Goal: Information Seeking & Learning: Learn about a topic

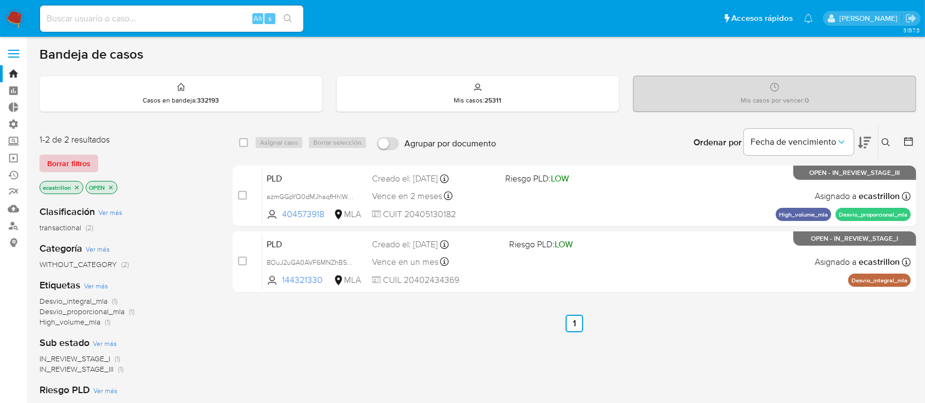
click at [72, 163] on span "Borrar filtros" at bounding box center [68, 163] width 43 height 15
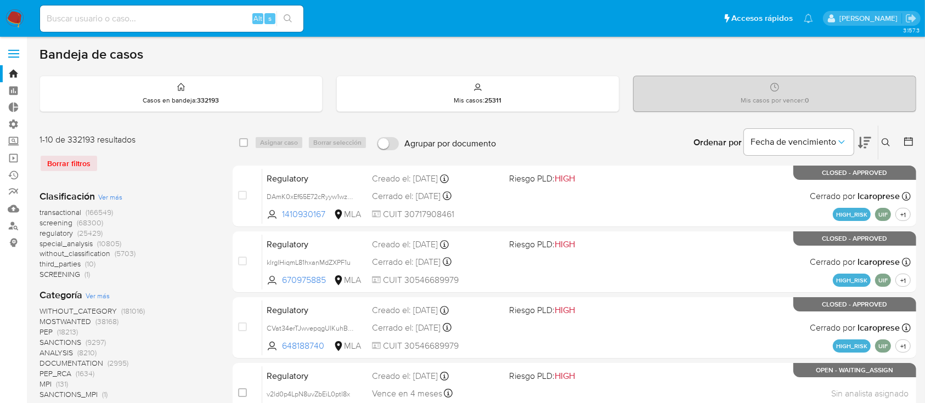
click at [881, 146] on button at bounding box center [887, 142] width 18 height 13
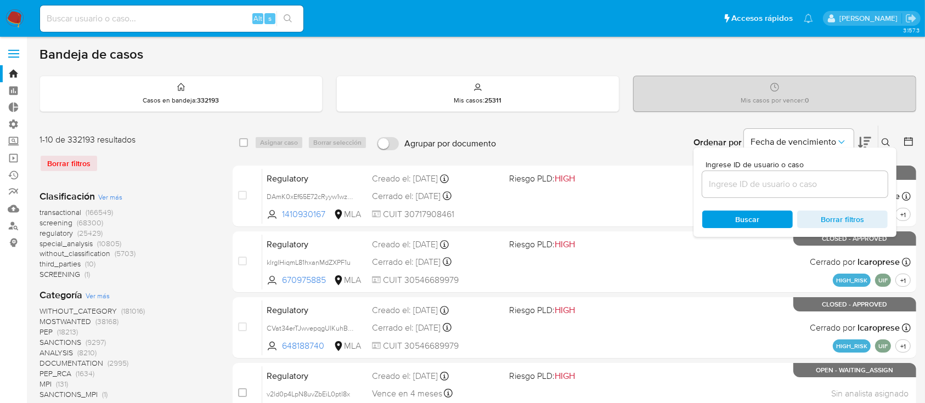
click at [797, 195] on div at bounding box center [794, 184] width 185 height 26
click at [797, 179] on input at bounding box center [794, 184] width 185 height 14
paste input "655137393"
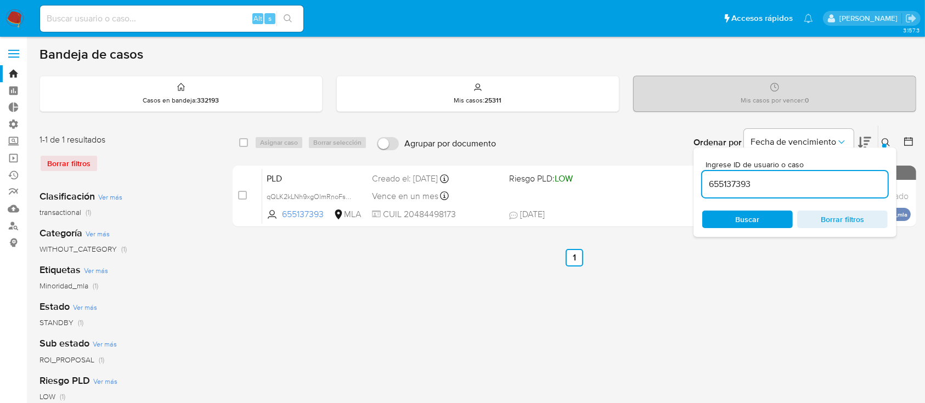
click at [883, 148] on div "Ingrese ID de usuario o caso 655137393 Buscar Borrar filtros" at bounding box center [794, 192] width 203 height 89
click at [884, 142] on icon at bounding box center [886, 142] width 9 height 9
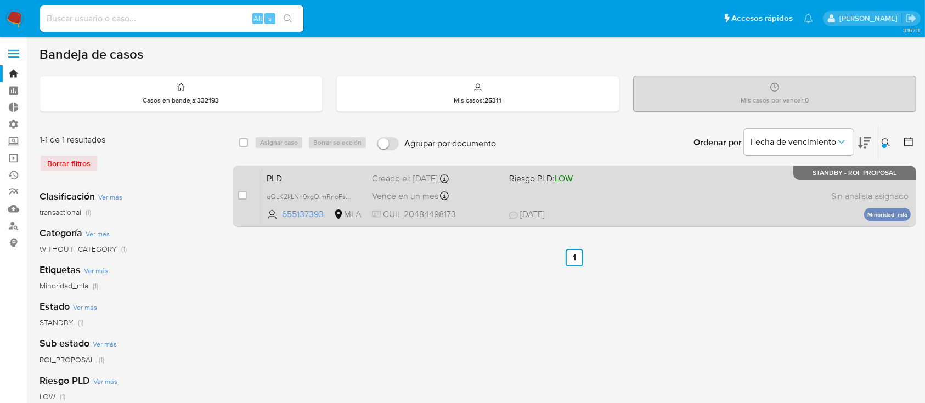
click at [620, 176] on span "Riesgo PLD: LOW" at bounding box center [573, 178] width 128 height 14
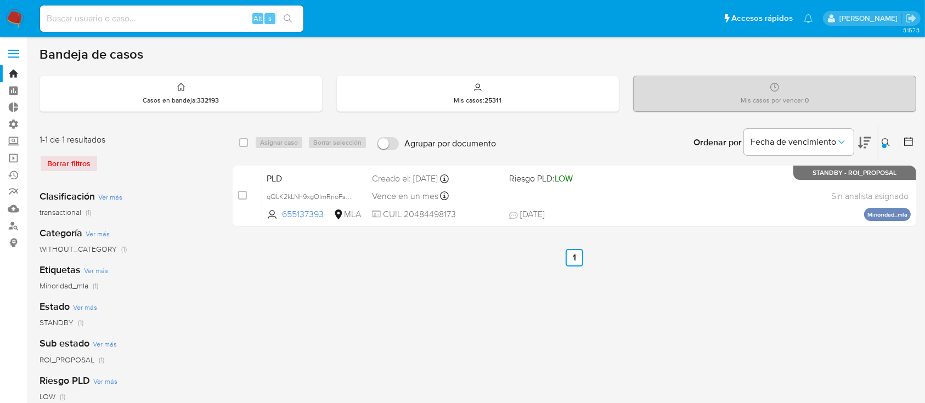
click at [888, 138] on icon at bounding box center [886, 142] width 9 height 9
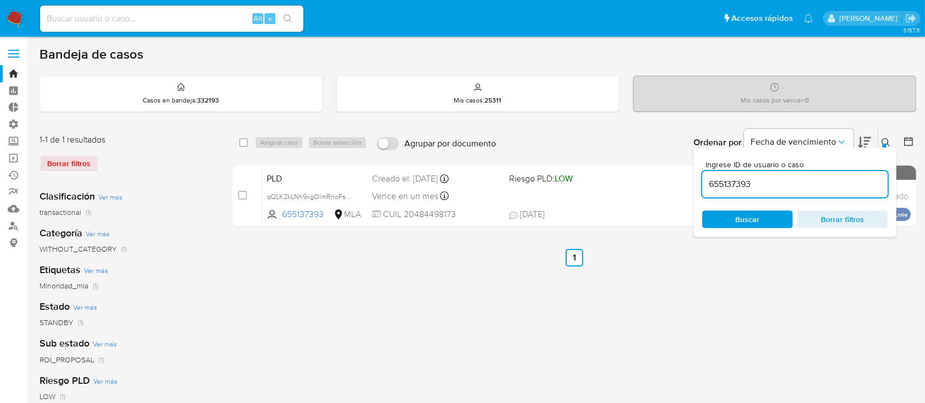
click at [826, 176] on div "655137393" at bounding box center [794, 184] width 185 height 26
click at [821, 179] on input "655137393" at bounding box center [794, 184] width 185 height 14
paste input "127234074"
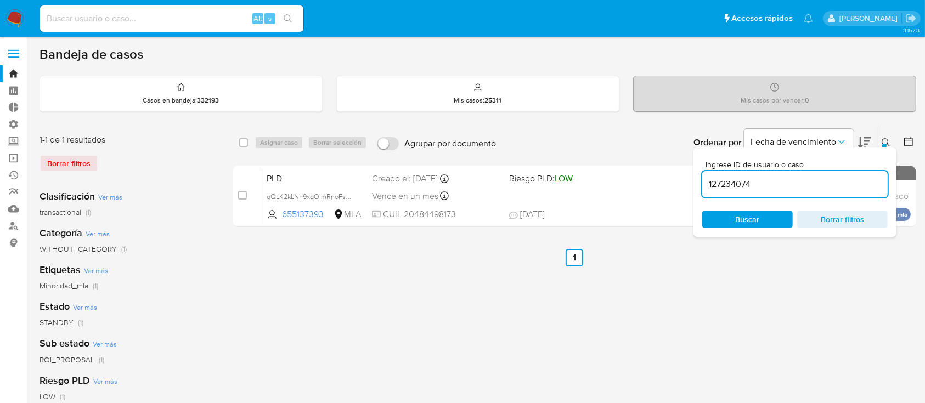
type input "127234074"
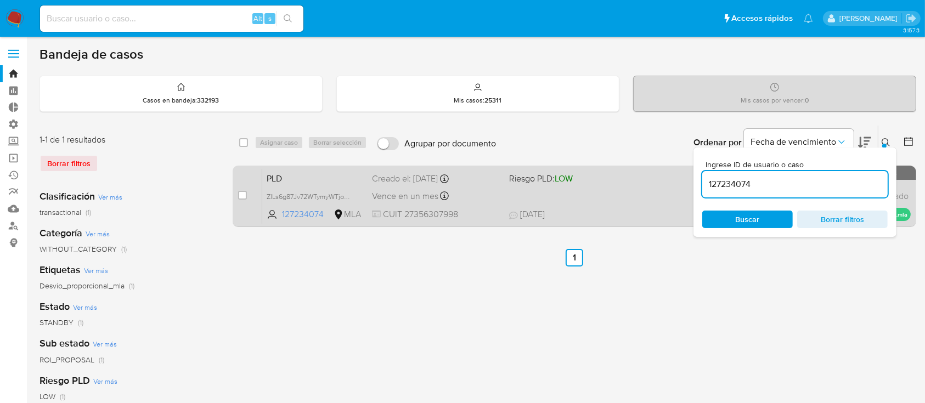
click at [603, 202] on div "PLD ZlLs6g87Jv72WTymyWTjoQWO 127234074 MLA Riesgo PLD: LOW Creado el: 12/07/202…" at bounding box center [586, 195] width 648 height 55
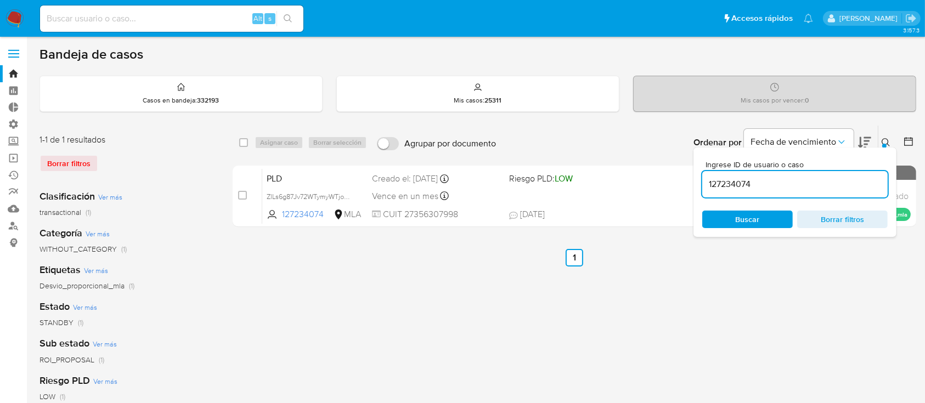
click at [92, 26] on div "Alt s" at bounding box center [171, 18] width 263 height 26
click at [92, 17] on input at bounding box center [171, 19] width 263 height 14
paste input "2326113702"
type input "2326113702"
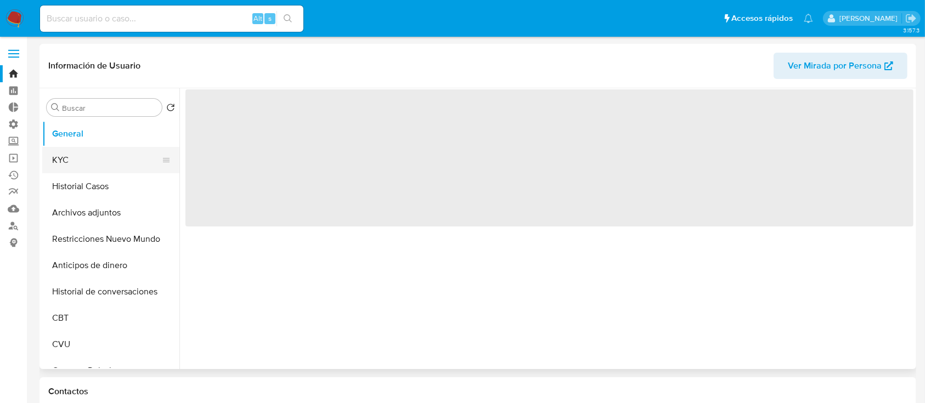
click at [101, 172] on button "KYC" at bounding box center [106, 160] width 128 height 26
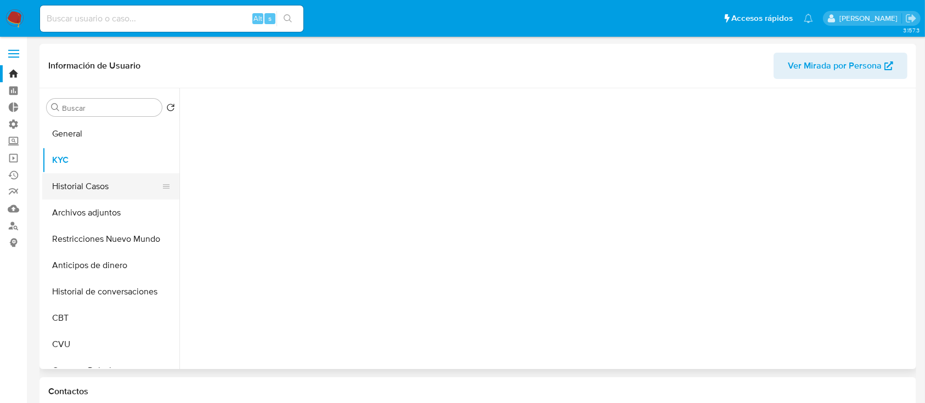
click at [101, 179] on button "Historial Casos" at bounding box center [106, 186] width 128 height 26
select select "10"
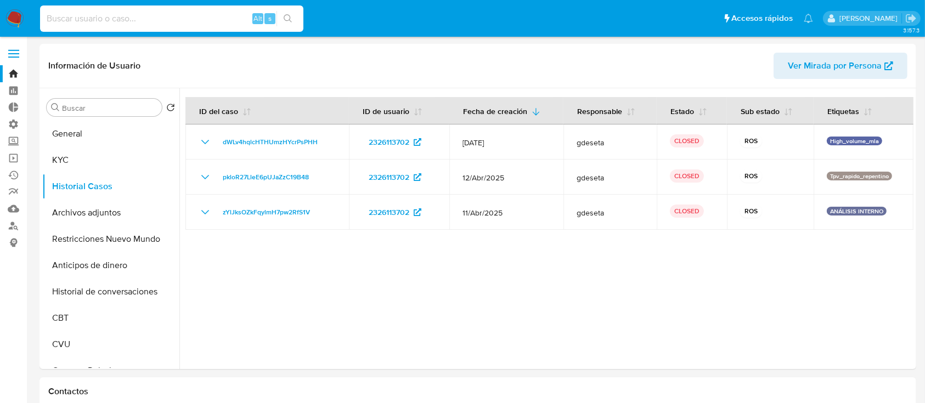
click at [147, 15] on input at bounding box center [171, 19] width 263 height 14
paste input "1257262560"
type input "1257262560"
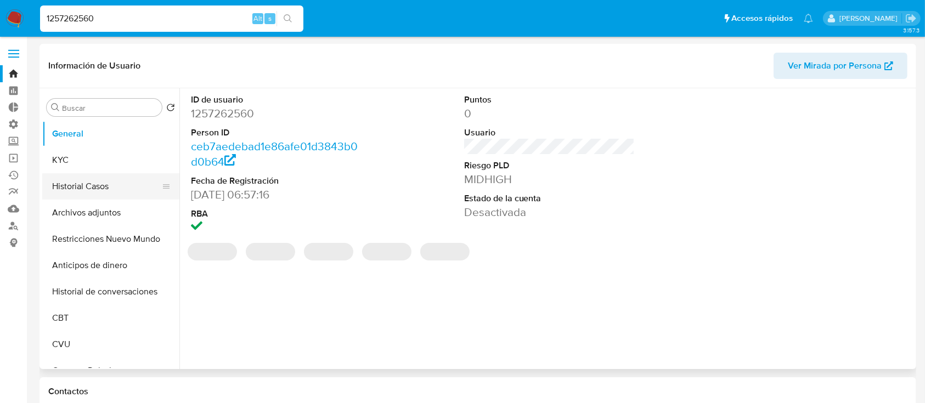
click at [71, 175] on button "Historial Casos" at bounding box center [106, 186] width 128 height 26
select select "10"
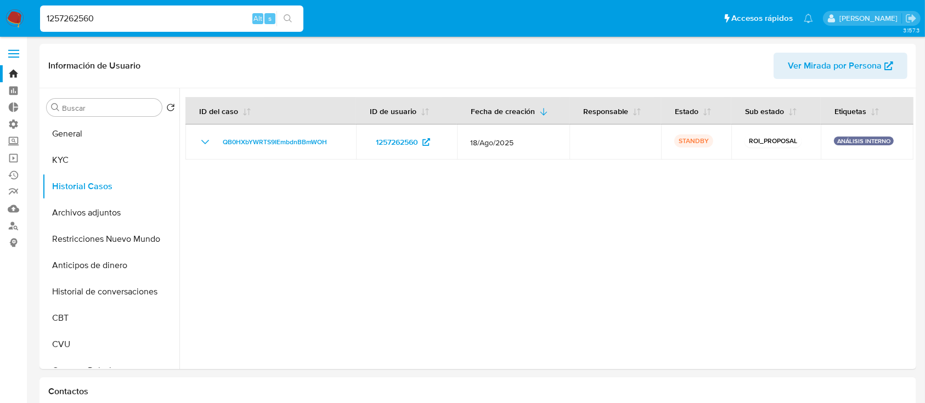
click at [126, 22] on input "1257262560" at bounding box center [171, 19] width 263 height 14
paste input "2213419105"
type input "2213419105"
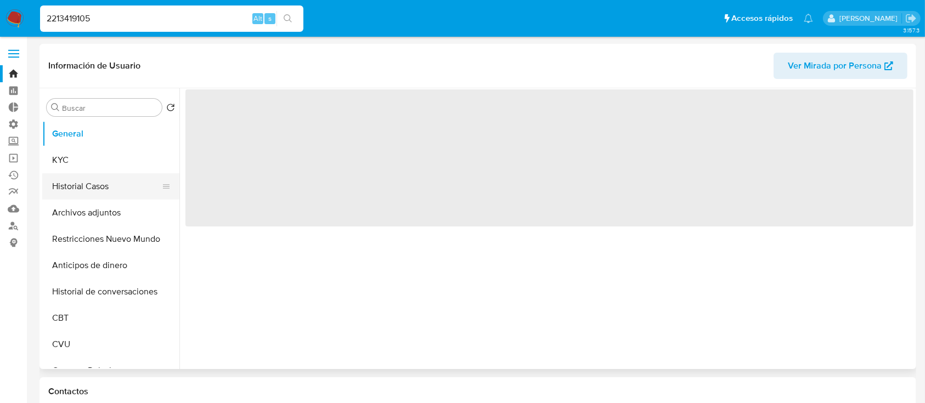
click at [58, 183] on button "Historial Casos" at bounding box center [106, 186] width 128 height 26
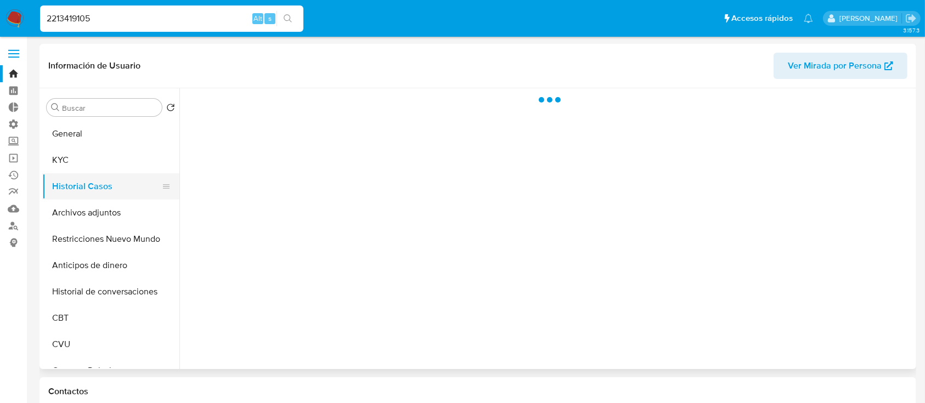
select select "10"
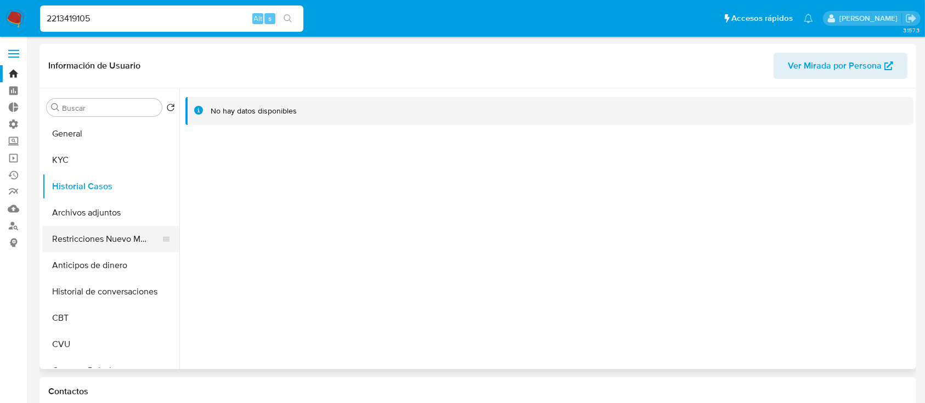
click at [104, 229] on button "Restricciones Nuevo Mundo" at bounding box center [106, 239] width 128 height 26
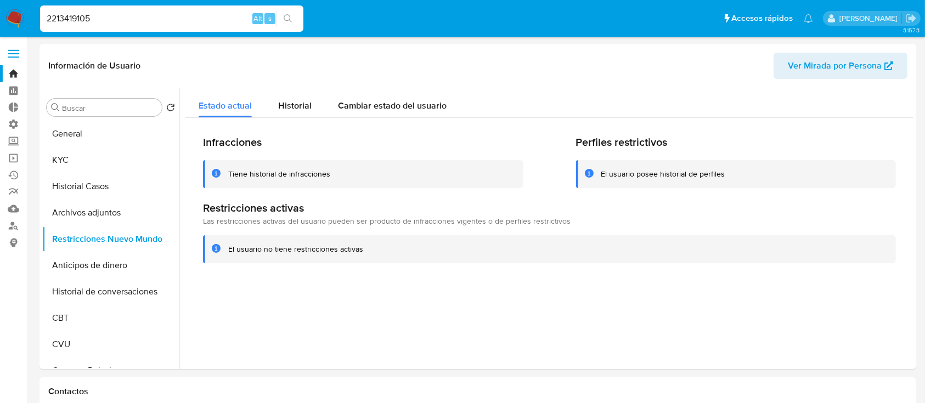
click at [141, 24] on input "2213419105" at bounding box center [171, 19] width 263 height 14
paste input "505045754"
type input "2505045754"
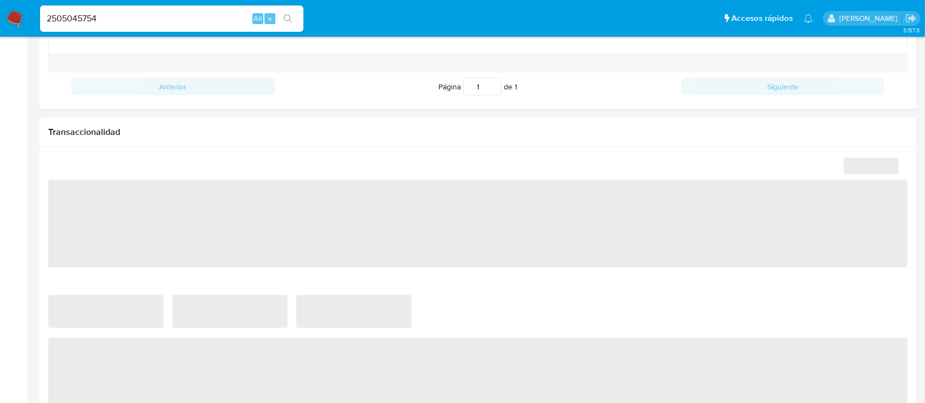
select select "10"
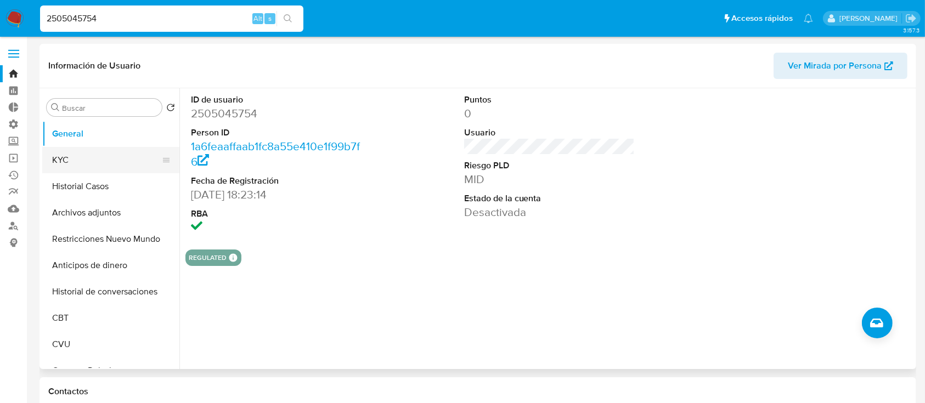
click at [84, 151] on button "KYC" at bounding box center [106, 160] width 128 height 26
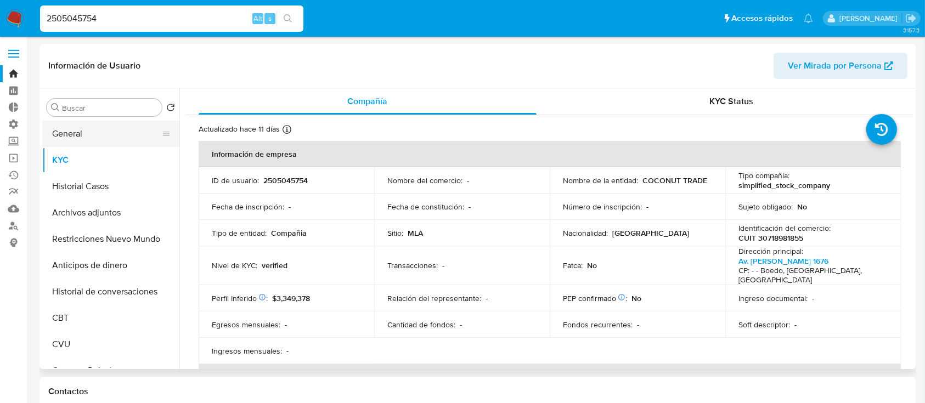
click at [93, 138] on button "General" at bounding box center [106, 134] width 128 height 26
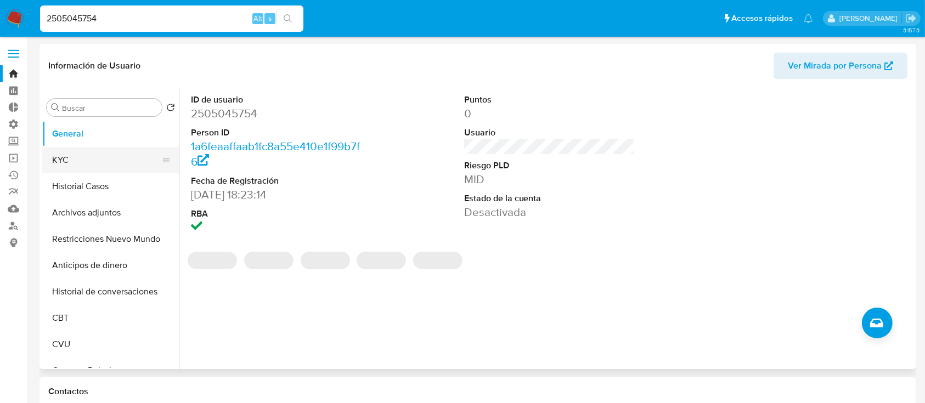
click at [81, 165] on button "KYC" at bounding box center [106, 160] width 128 height 26
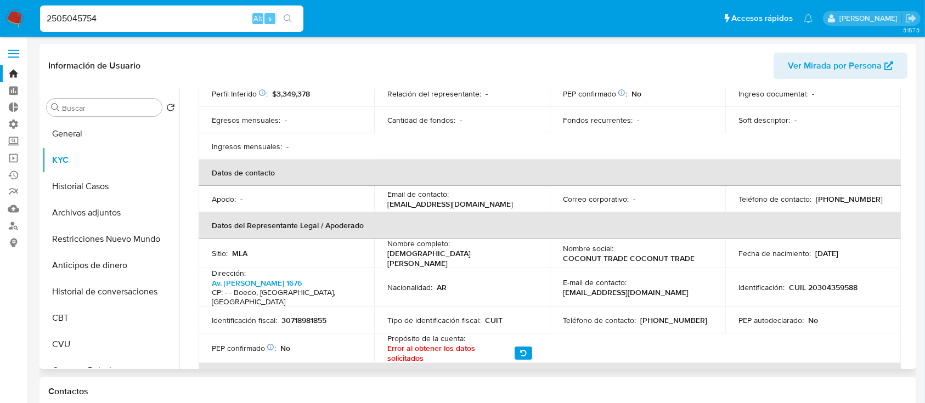
scroll to position [206, 0]
click at [211, 12] on input "2505045754" at bounding box center [171, 19] width 263 height 14
paste input "319936055"
type input "2319936055"
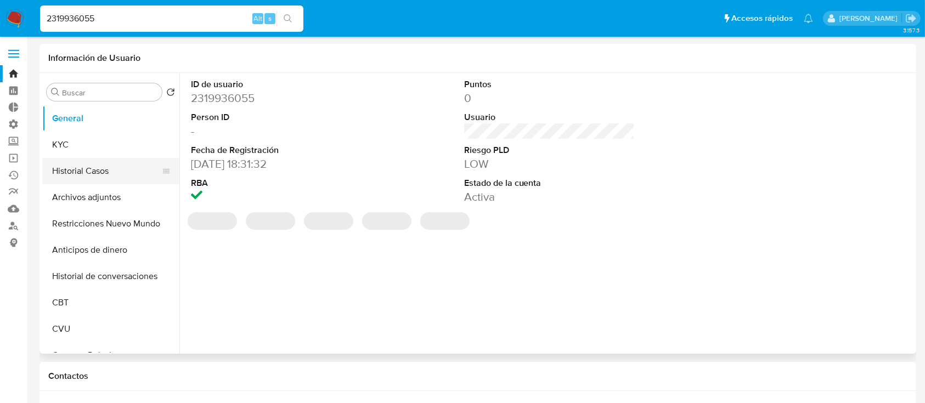
select select "10"
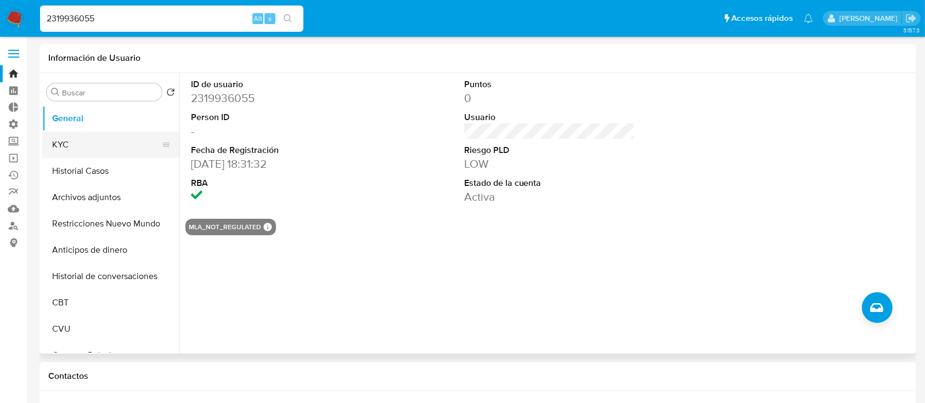
click at [103, 134] on button "KYC" at bounding box center [106, 145] width 128 height 26
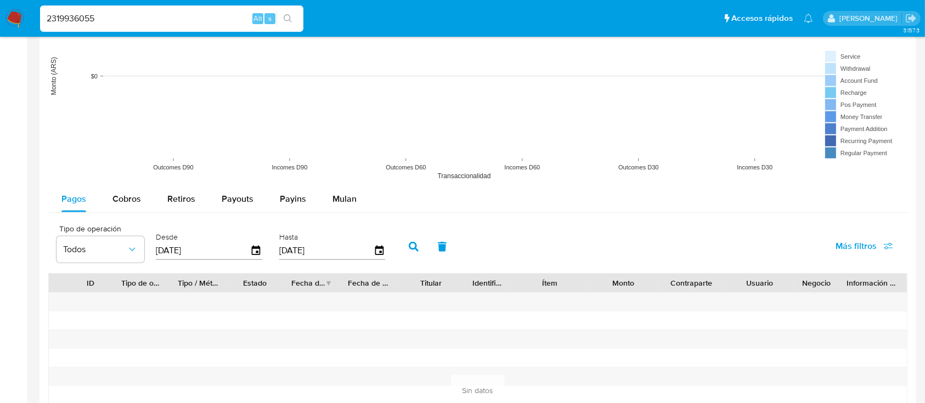
scroll to position [887, 0]
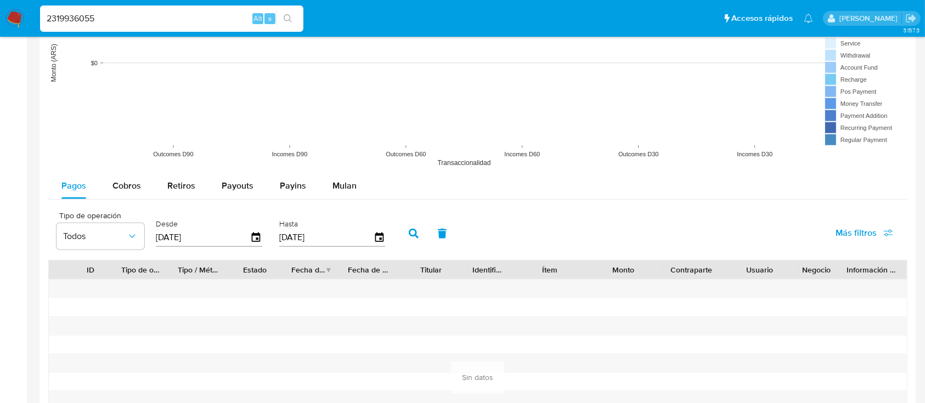
click at [108, 113] on rect at bounding box center [477, 62] width 859 height 219
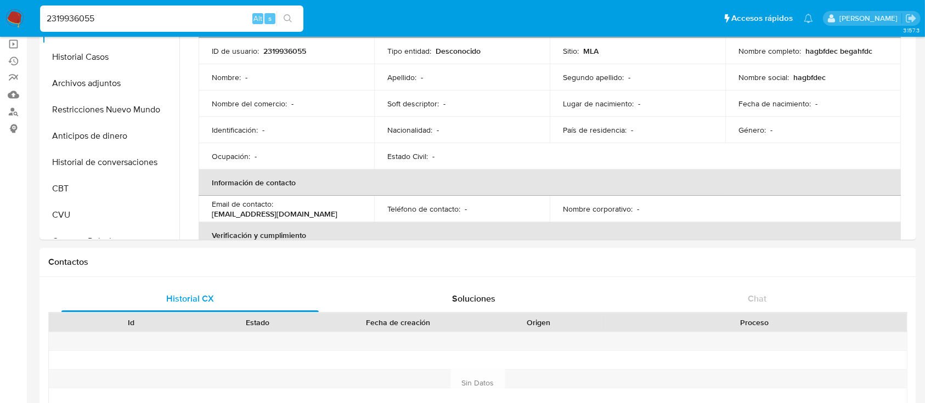
scroll to position [0, 0]
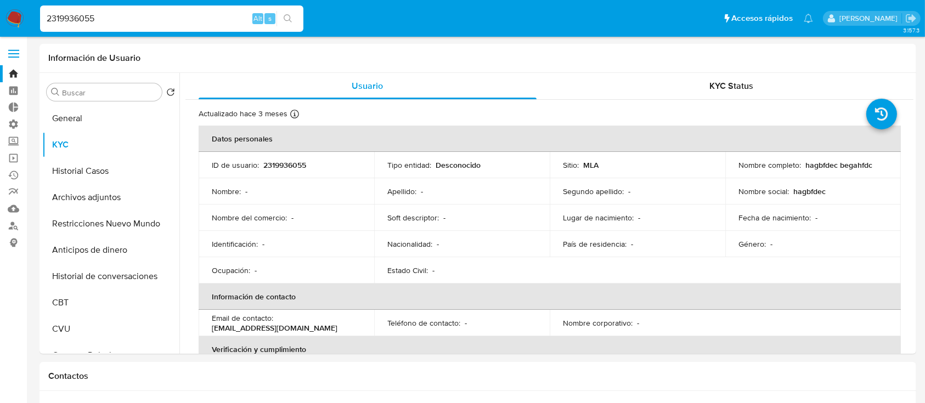
click at [144, 19] on input "2319936055" at bounding box center [171, 19] width 263 height 14
paste input "289328086"
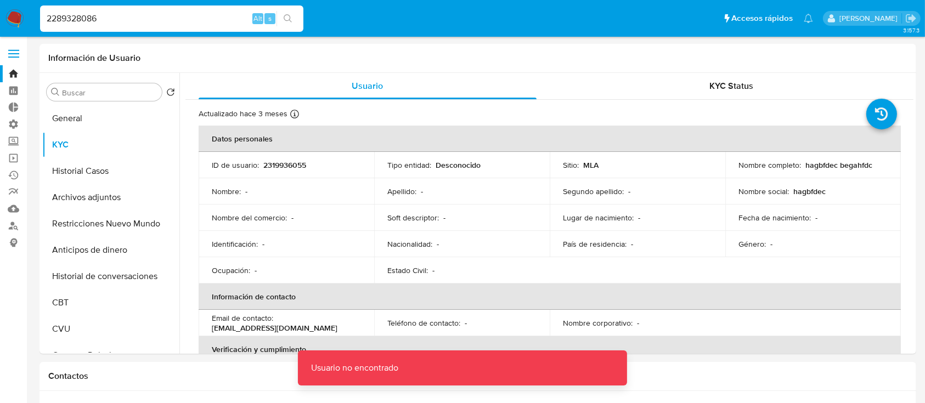
click at [144, 19] on input "2289328086" at bounding box center [171, 19] width 263 height 14
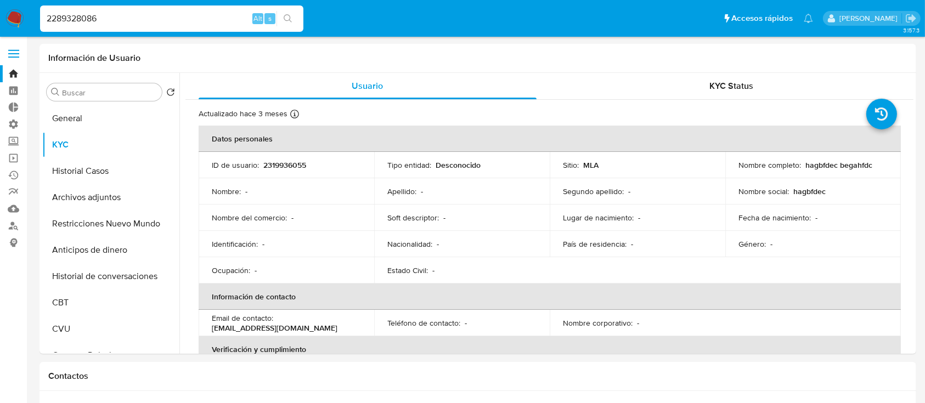
type input "2289328086"
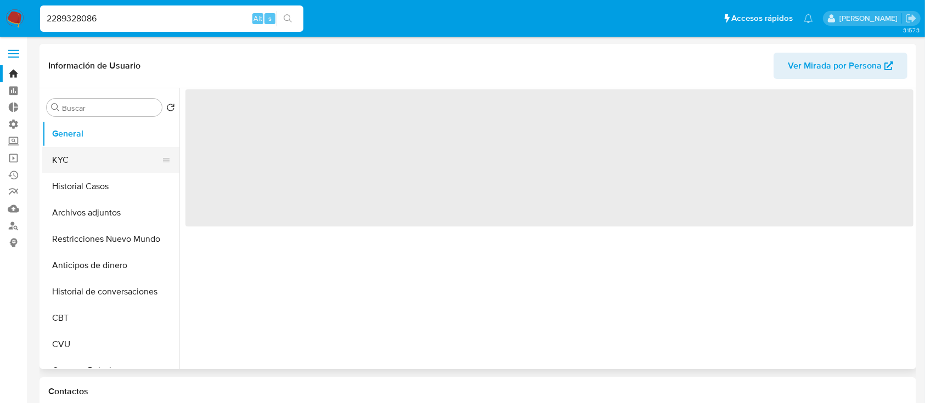
click at [99, 159] on button "KYC" at bounding box center [106, 160] width 128 height 26
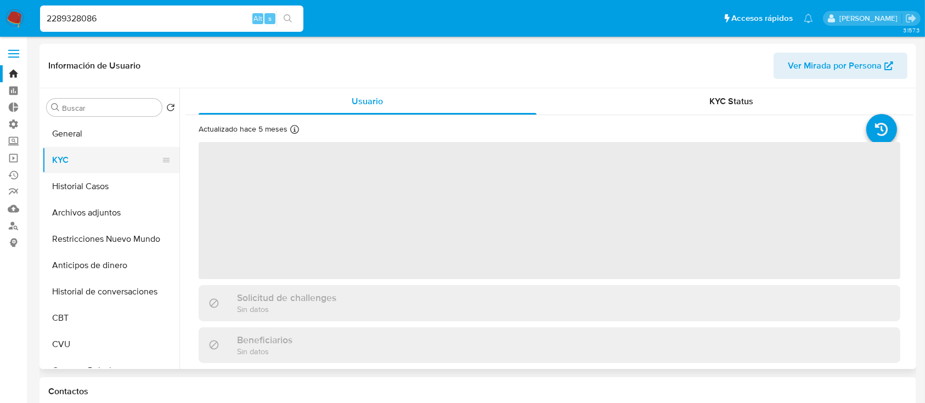
select select "10"
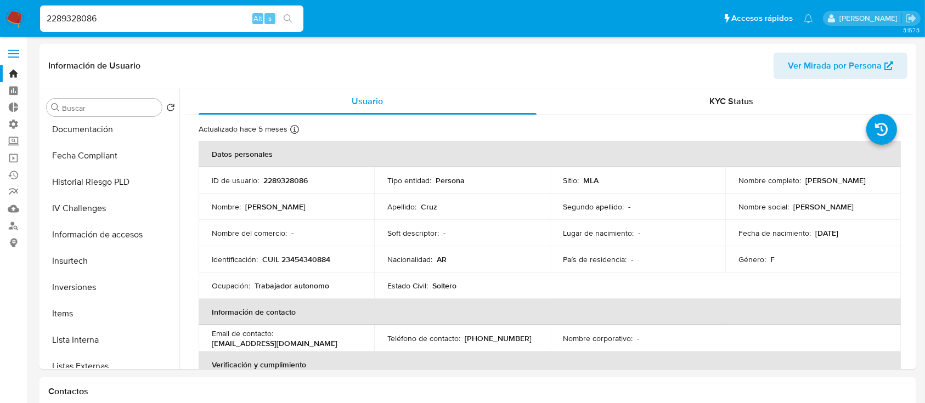
click at [4, 73] on link "Bandeja" at bounding box center [65, 73] width 131 height 17
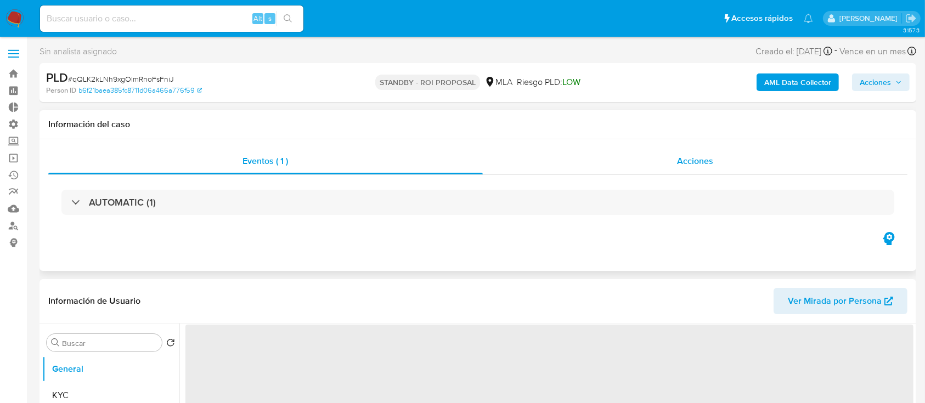
click at [624, 168] on div "Acciones" at bounding box center [695, 161] width 425 height 26
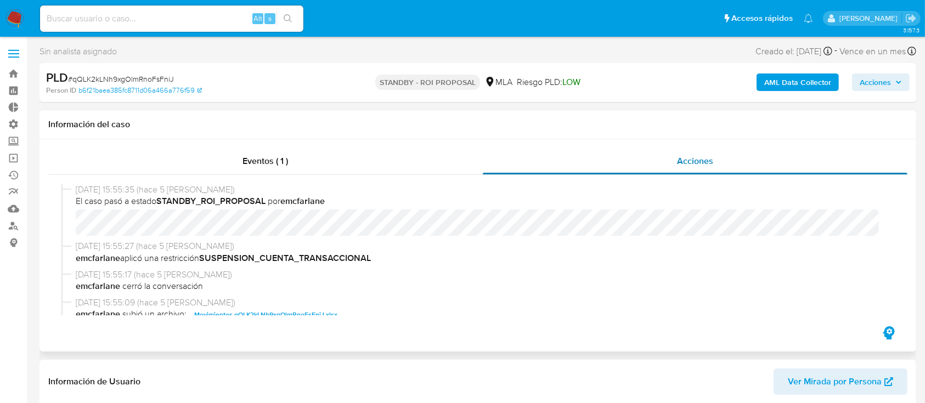
select select "10"
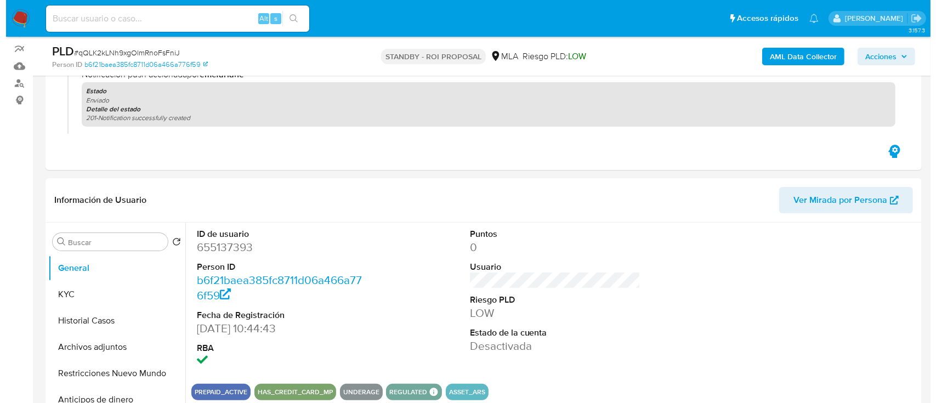
scroll to position [219, 0]
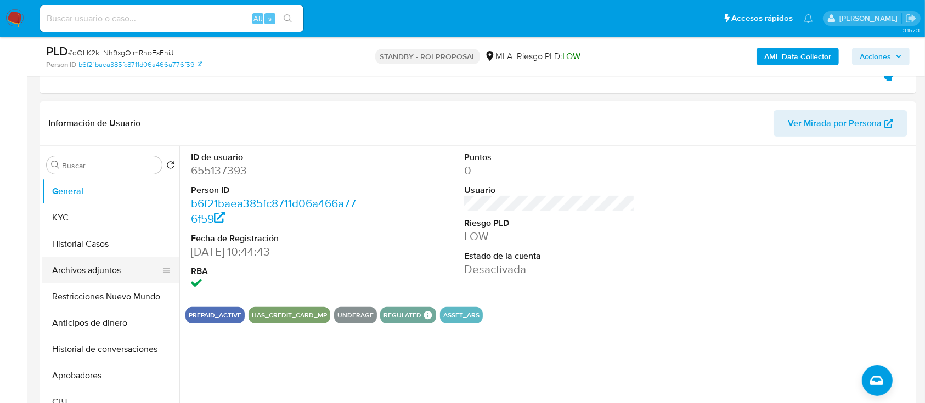
click at [120, 276] on button "Archivos adjuntos" at bounding box center [106, 270] width 128 height 26
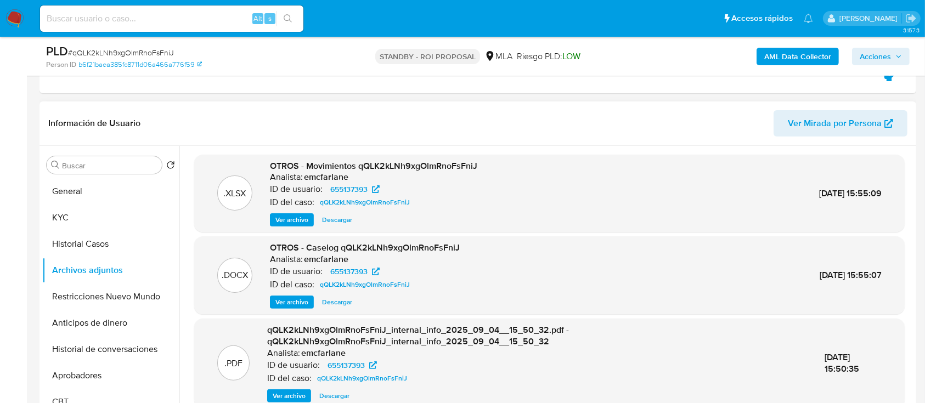
click at [290, 301] on span "Ver archivo" at bounding box center [291, 302] width 33 height 11
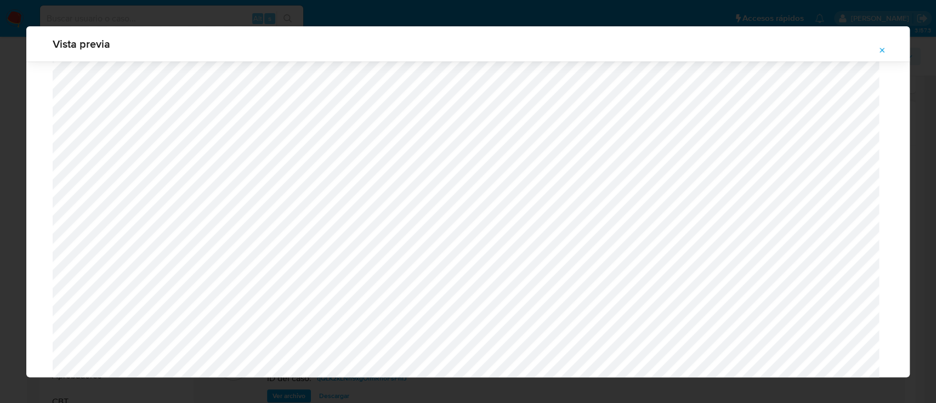
scroll to position [992, 0]
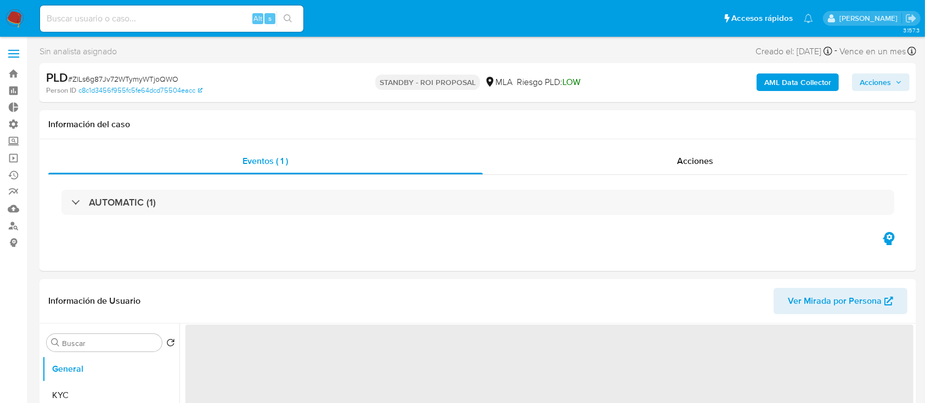
click at [629, 163] on div "Acciones" at bounding box center [695, 161] width 425 height 26
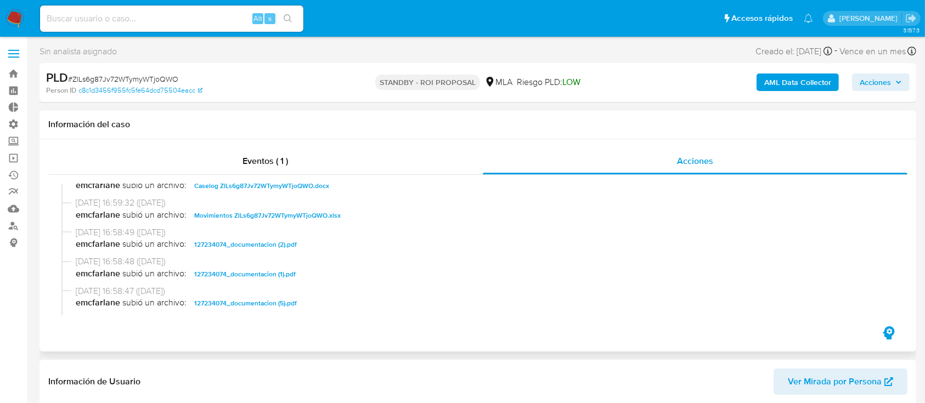
select select "10"
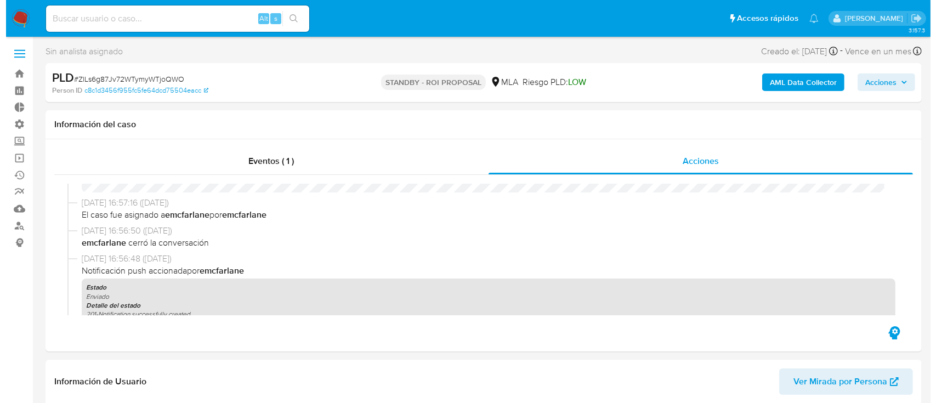
scroll to position [219, 0]
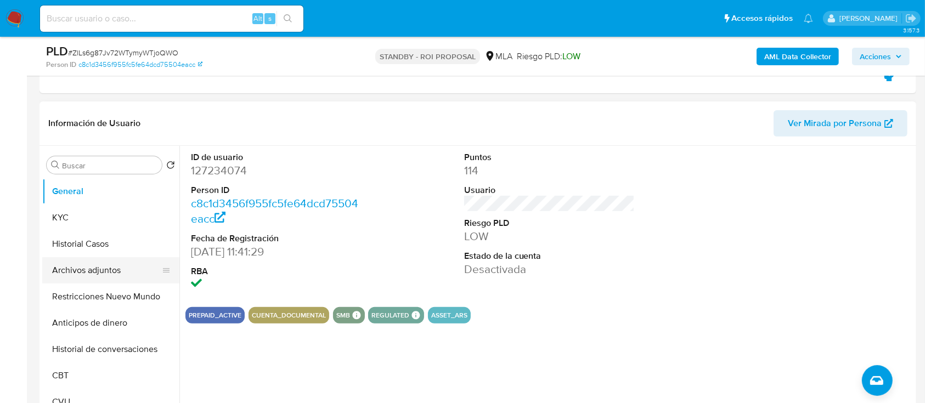
click at [66, 273] on button "Archivos adjuntos" at bounding box center [106, 270] width 128 height 26
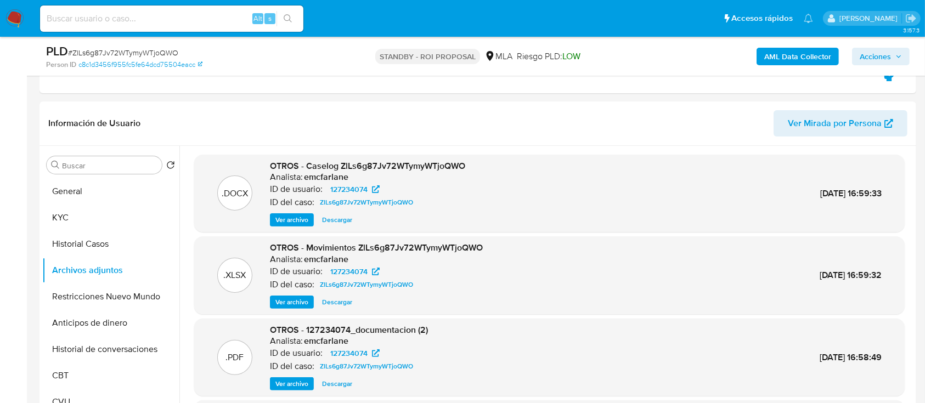
click at [296, 216] on span "Ver archivo" at bounding box center [291, 220] width 33 height 11
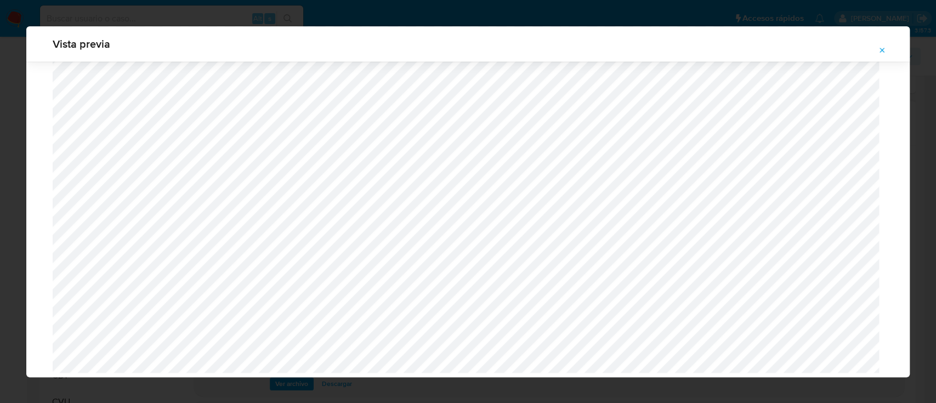
scroll to position [1170, 0]
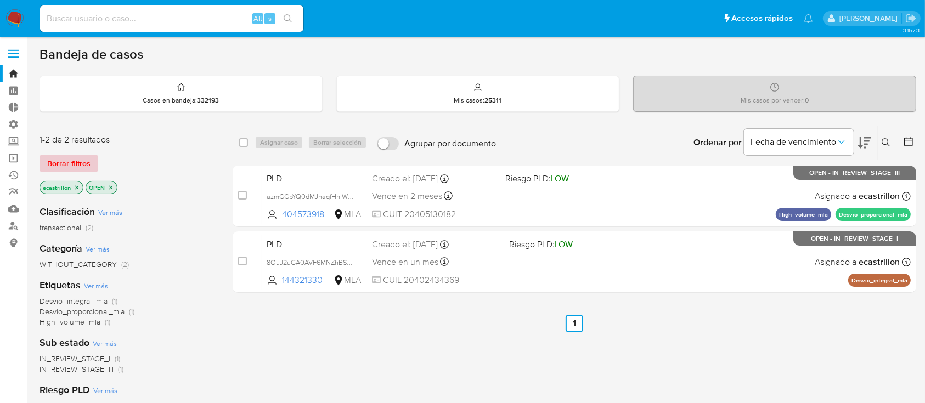
click at [70, 156] on span "Borrar filtros" at bounding box center [68, 163] width 43 height 15
click at [188, 13] on input at bounding box center [171, 19] width 263 height 14
paste input "2505045754"
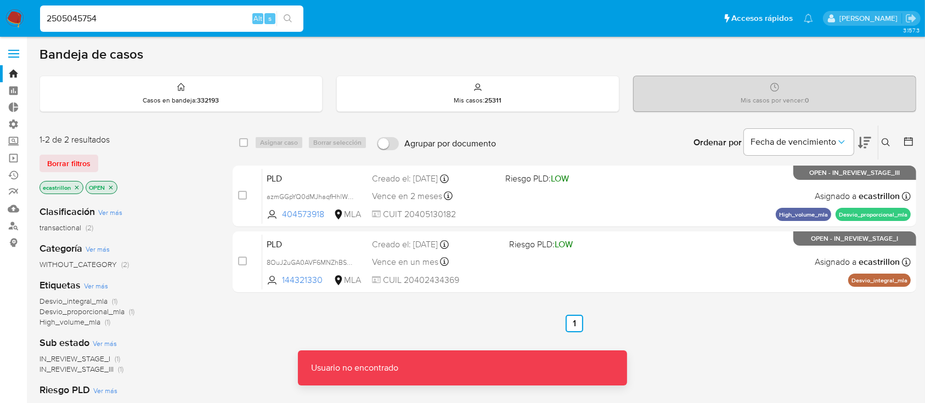
click at [188, 13] on input "2505045754" at bounding box center [171, 19] width 263 height 14
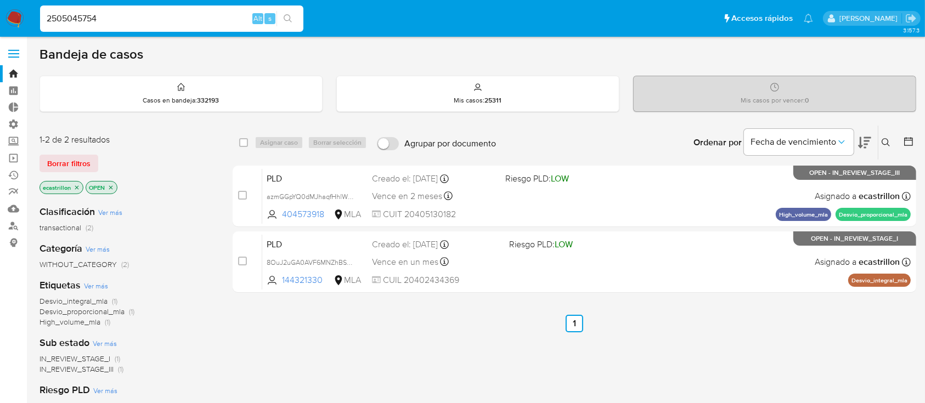
type input "2505045754"
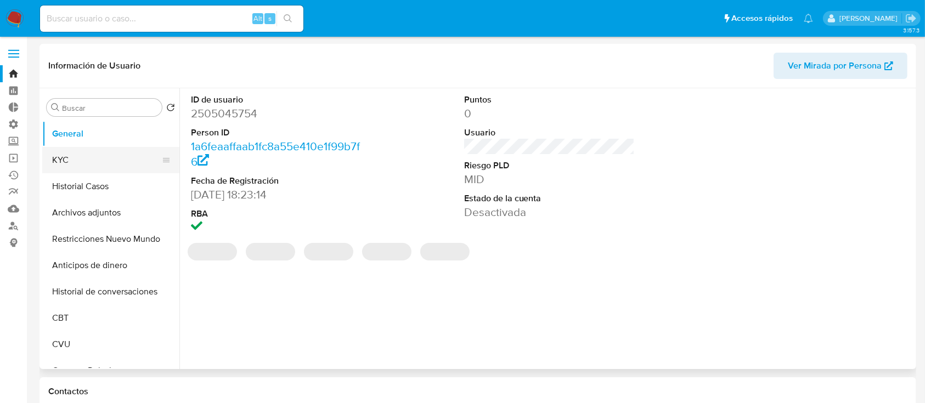
click at [64, 155] on button "KYC" at bounding box center [106, 160] width 128 height 26
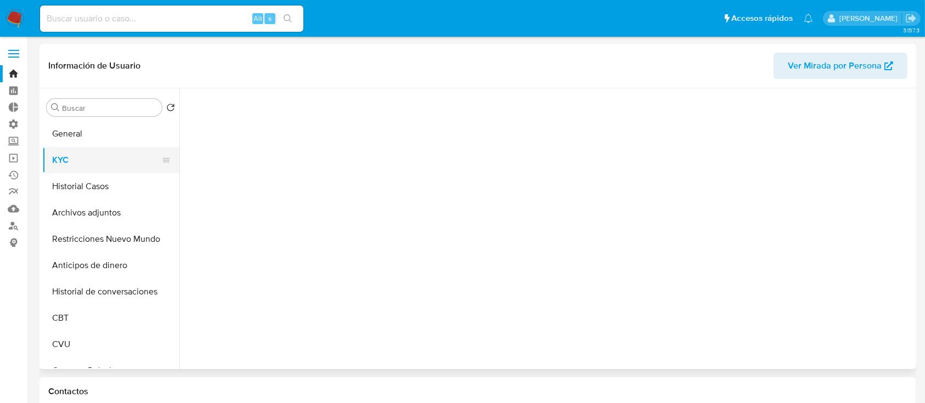
select select "10"
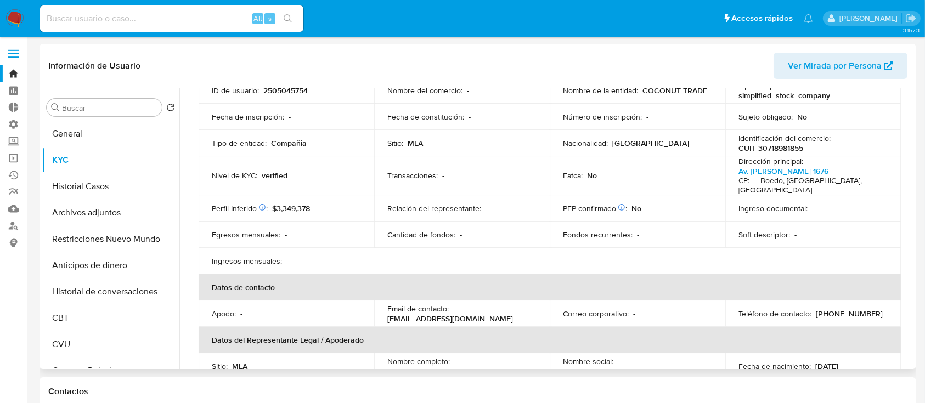
scroll to position [204, 0]
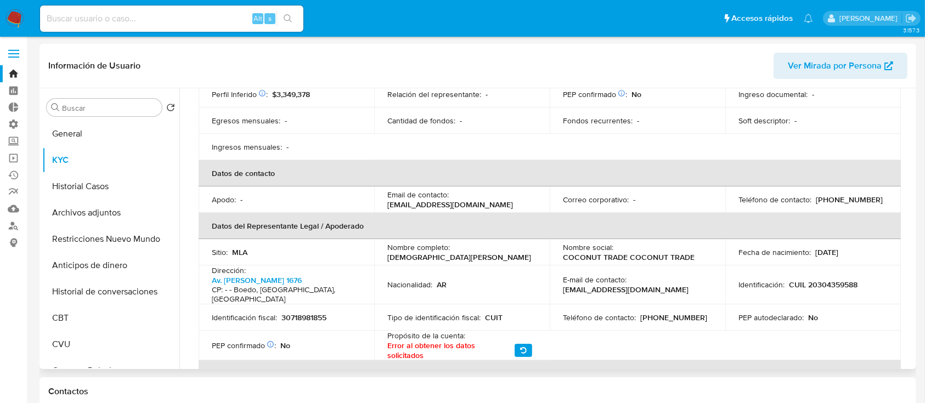
click at [323, 310] on td "Identificación fiscal : 30718981855" at bounding box center [287, 317] width 176 height 26
copy p "30718981855"
click at [110, 19] on input at bounding box center [171, 19] width 263 height 14
paste input "2319936055"
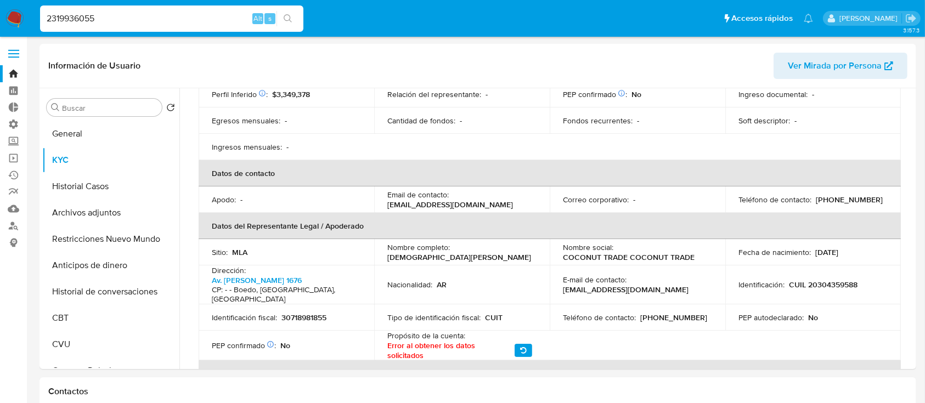
type input "2319936055"
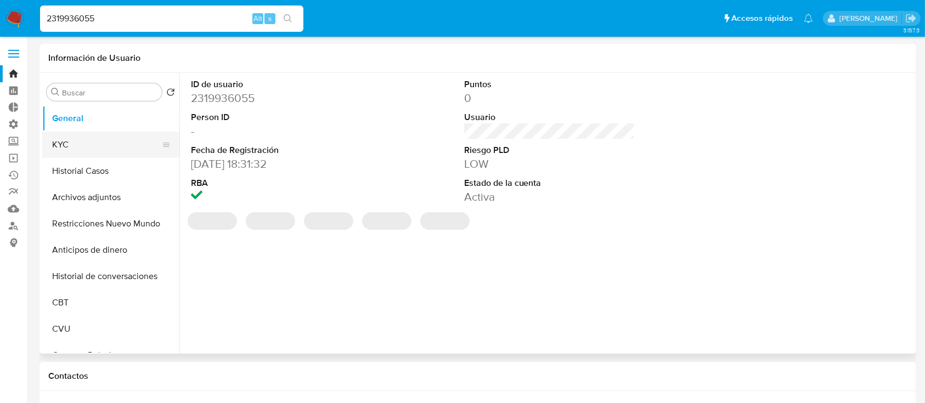
click at [66, 133] on button "KYC" at bounding box center [106, 145] width 128 height 26
select select "10"
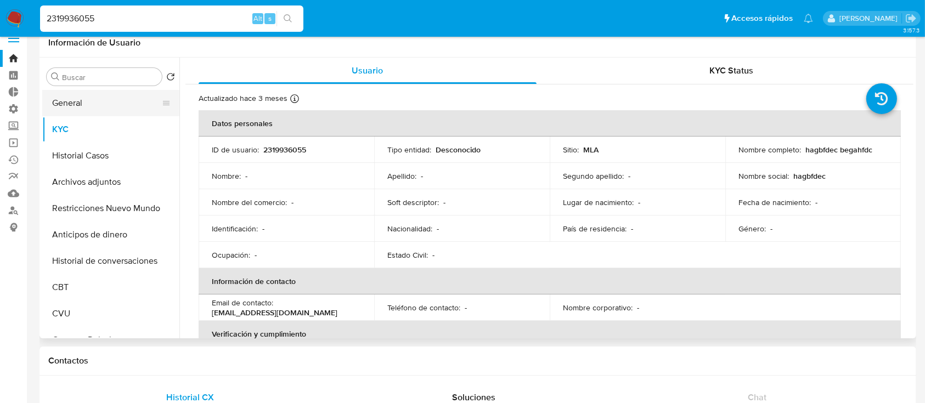
click at [87, 92] on button "General" at bounding box center [106, 103] width 128 height 26
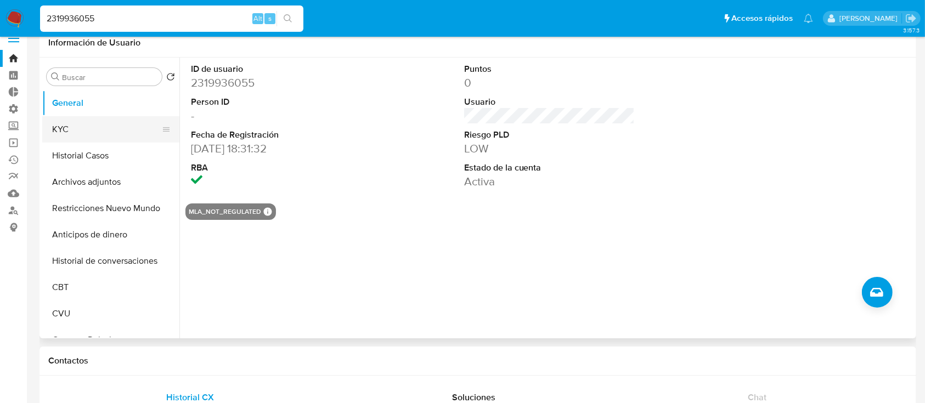
click at [94, 135] on button "KYC" at bounding box center [106, 129] width 128 height 26
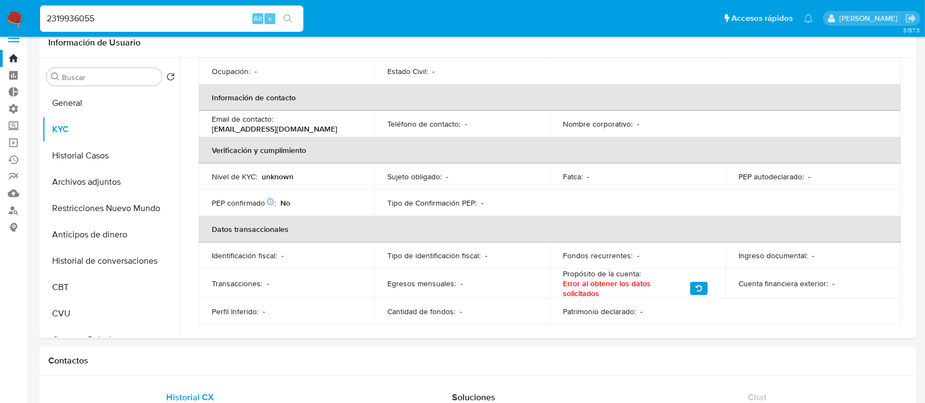
scroll to position [187, 0]
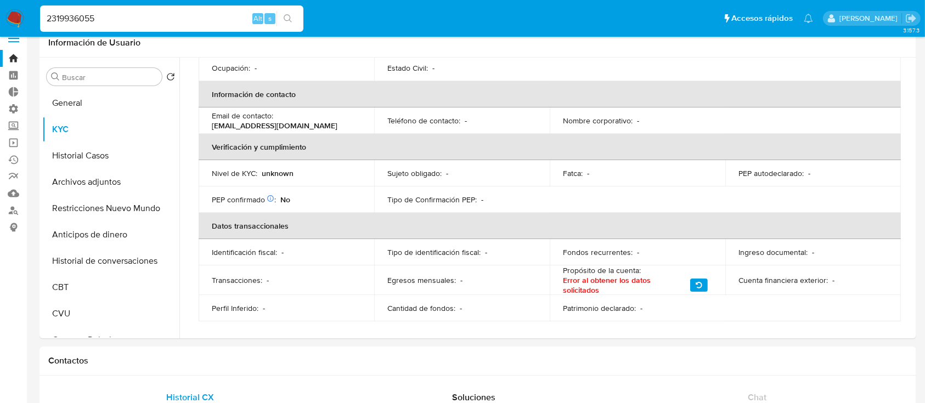
click at [143, 13] on input "2319936055" at bounding box center [171, 19] width 263 height 14
paste input "289328086"
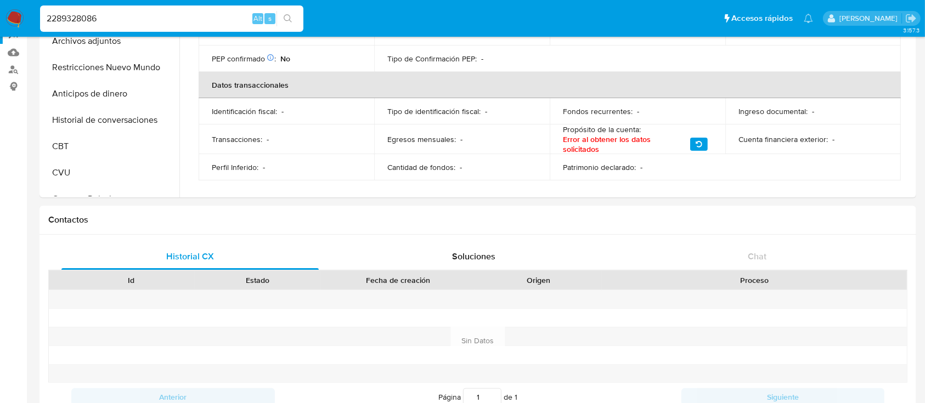
scroll to position [0, 0]
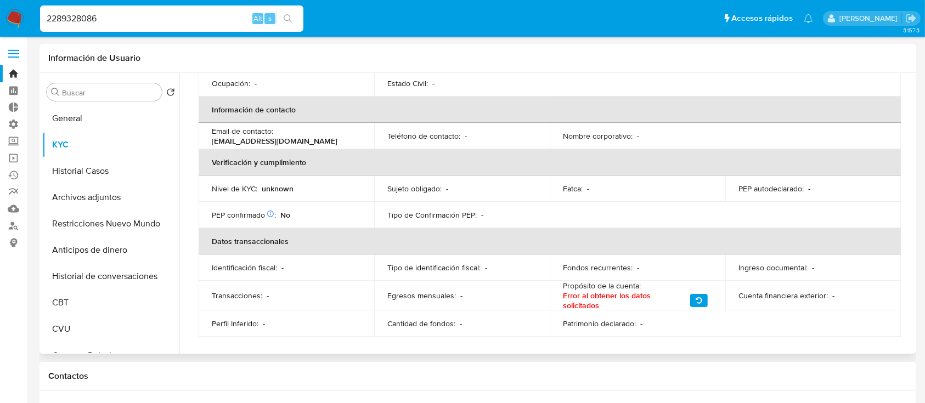
type input "2289328086"
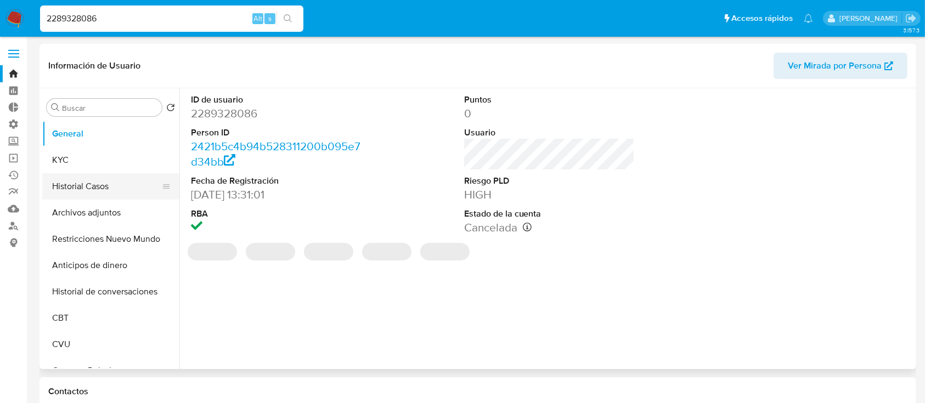
select select "10"
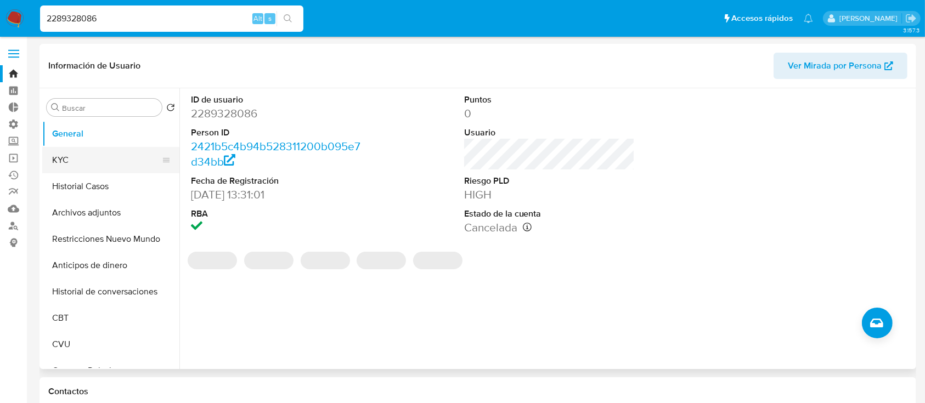
click at [74, 156] on button "KYC" at bounding box center [106, 160] width 128 height 26
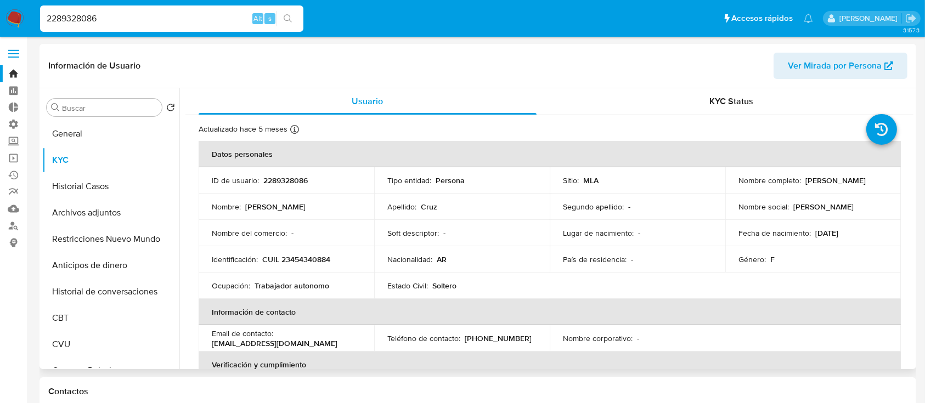
click at [302, 259] on p "CUIL 23454340884" at bounding box center [296, 260] width 68 height 10
copy p "23454340884"
click at [97, 15] on input "2289328086" at bounding box center [171, 19] width 263 height 14
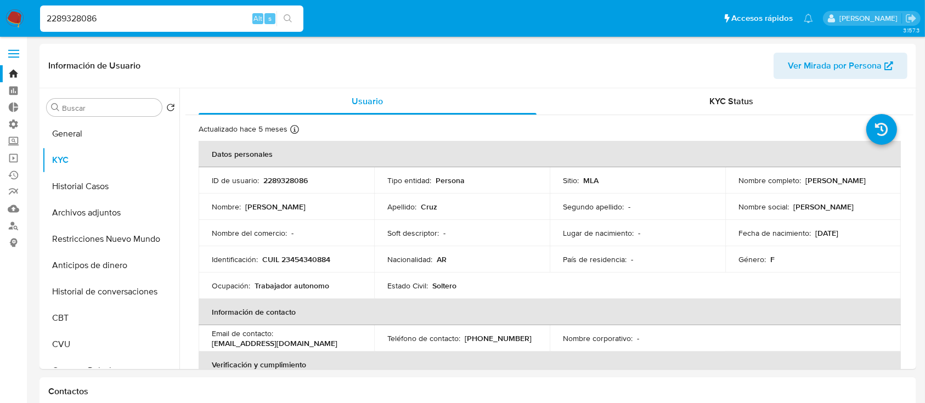
paste input "319936055"
type input "2319936055"
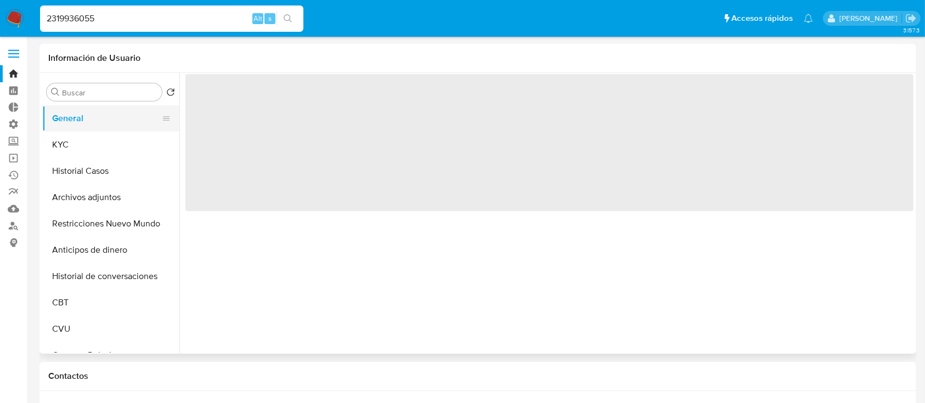
click at [57, 129] on button "General" at bounding box center [106, 118] width 128 height 26
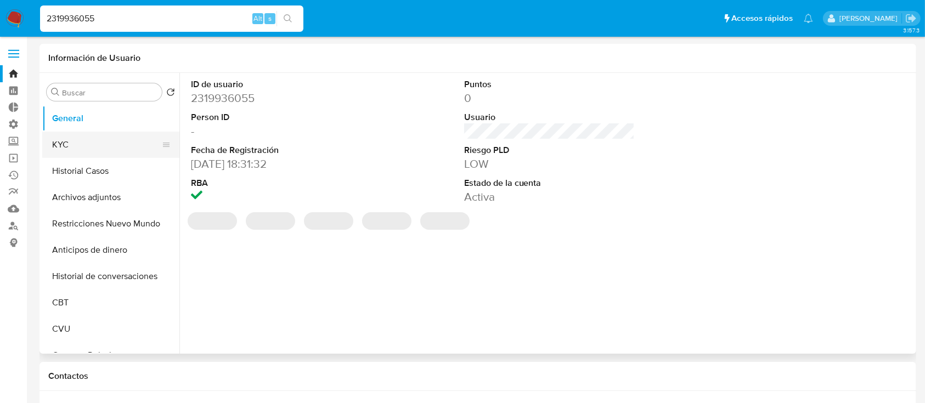
click at [63, 136] on button "KYC" at bounding box center [106, 145] width 128 height 26
select select "10"
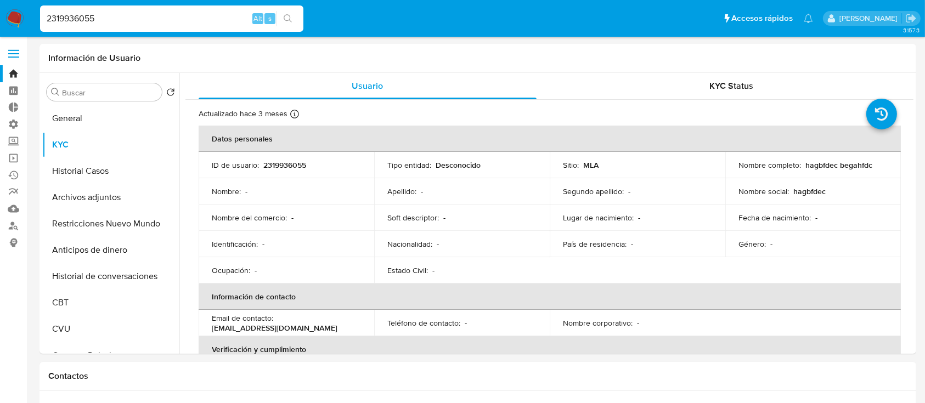
click at [122, 8] on div "2319936055 Alt s" at bounding box center [171, 18] width 263 height 26
click at [116, 26] on div "2319936055 Alt s" at bounding box center [171, 18] width 263 height 26
click at [119, 21] on input "2319936055" at bounding box center [171, 19] width 263 height 14
paste input "21341910"
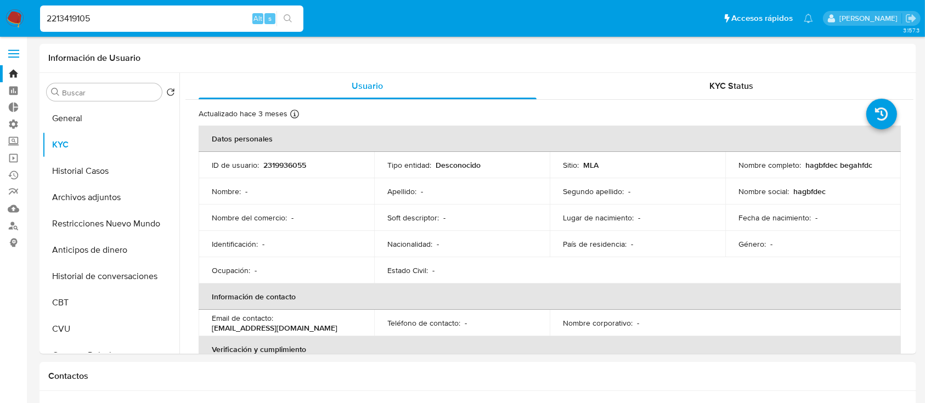
type input "2213419105"
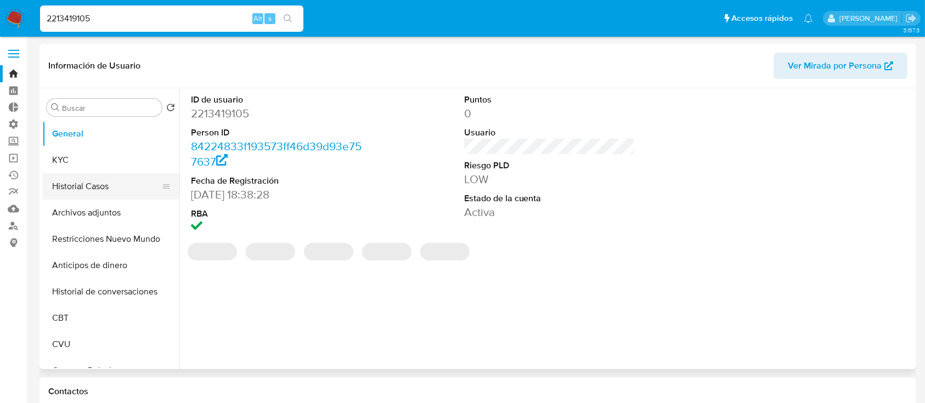
select select "10"
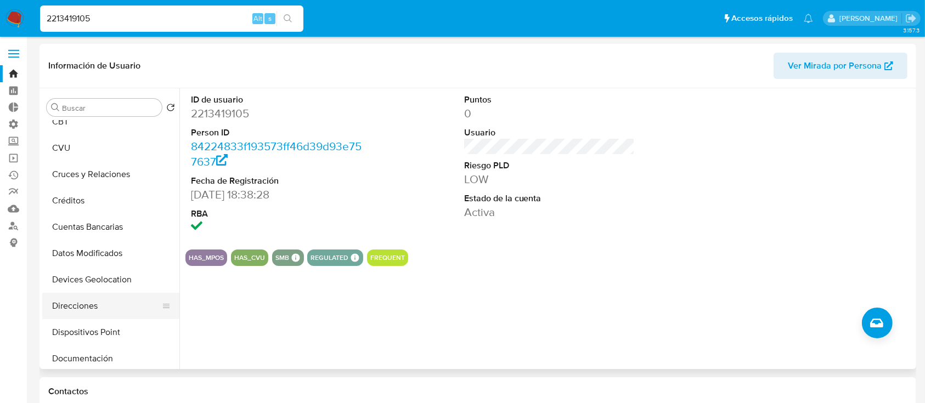
scroll to position [219, 0]
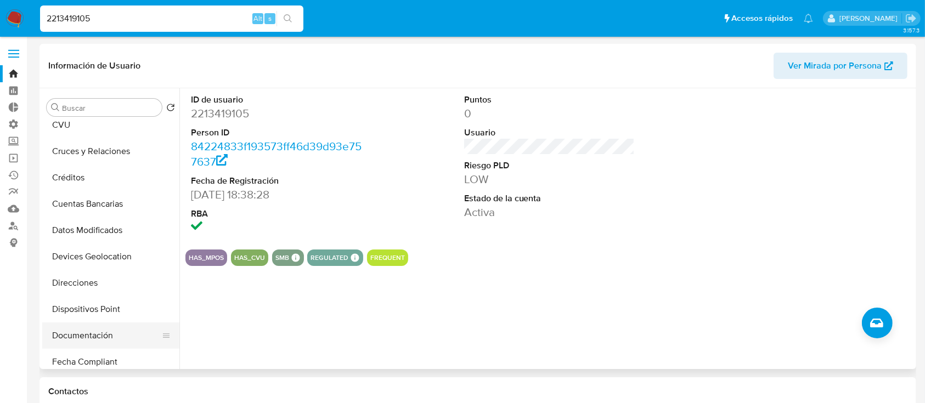
click at [115, 338] on button "Documentación" at bounding box center [106, 336] width 128 height 26
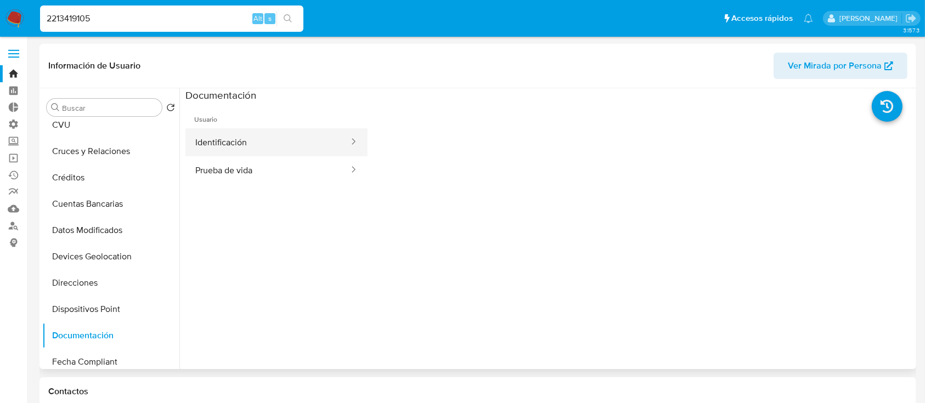
click at [284, 129] on button "Identificación" at bounding box center [267, 142] width 165 height 28
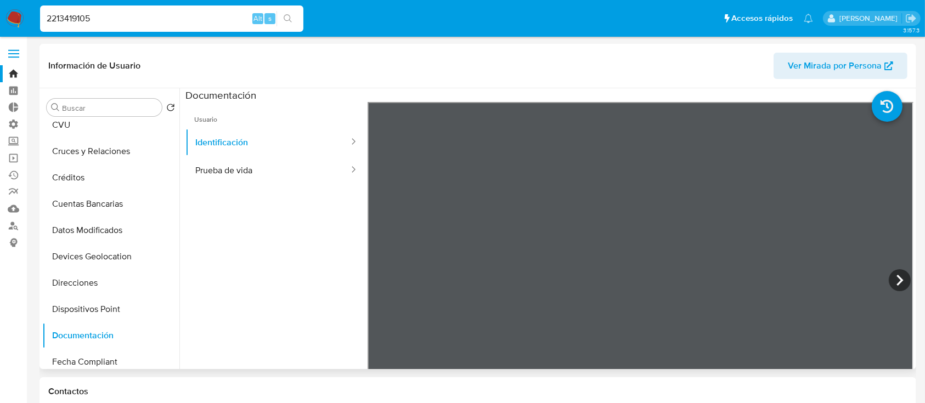
scroll to position [37, 0]
click at [251, 187] on ul "Usuario Identificación Prueba de vida" at bounding box center [276, 260] width 182 height 316
click at [262, 156] on button "Prueba de vida" at bounding box center [267, 170] width 165 height 28
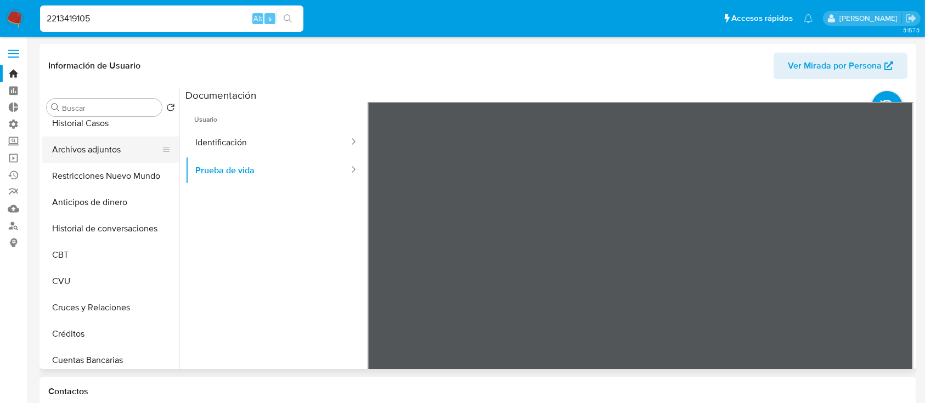
scroll to position [0, 0]
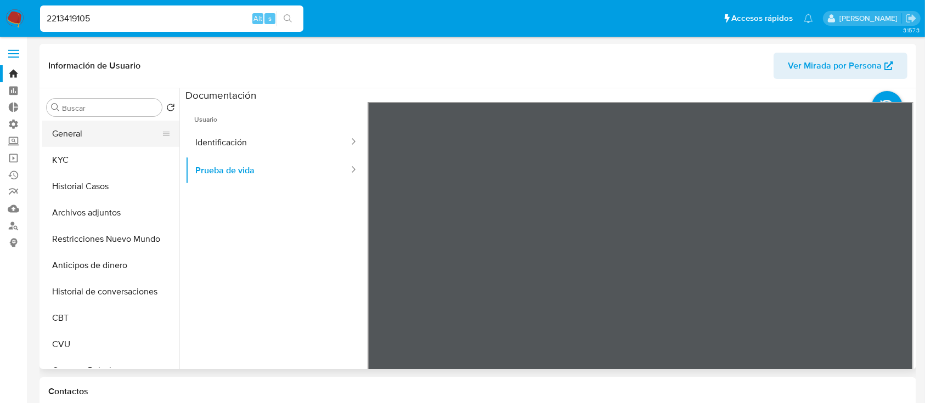
click at [95, 128] on button "General" at bounding box center [106, 134] width 128 height 26
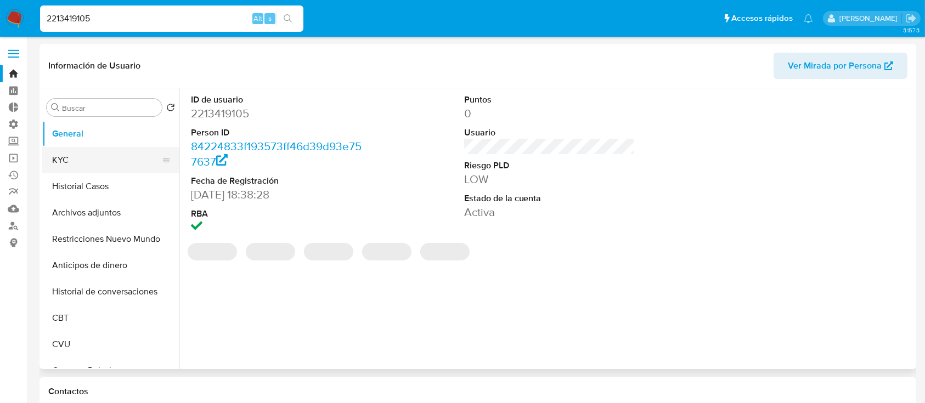
click at [106, 162] on button "KYC" at bounding box center [106, 160] width 128 height 26
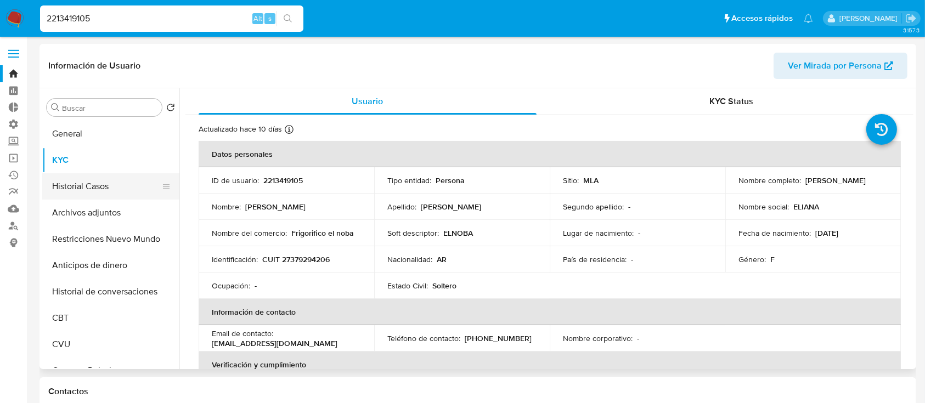
click at [74, 188] on button "Historial Casos" at bounding box center [106, 186] width 128 height 26
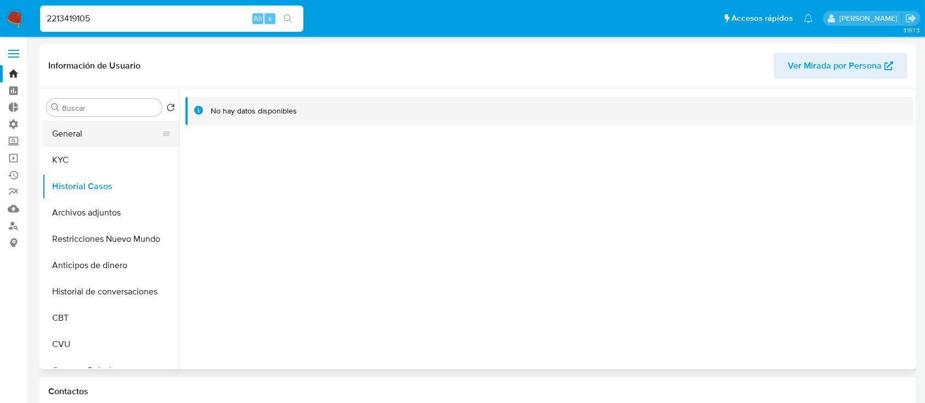
click at [139, 141] on button "General" at bounding box center [106, 134] width 128 height 26
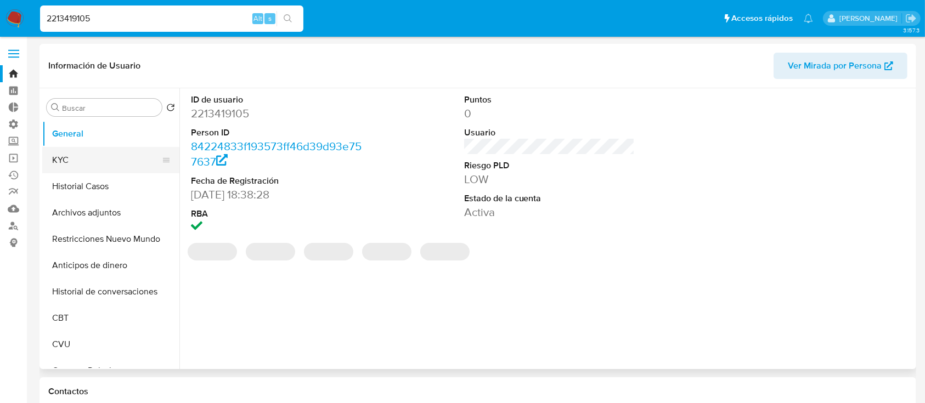
click at [108, 158] on button "KYC" at bounding box center [106, 160] width 128 height 26
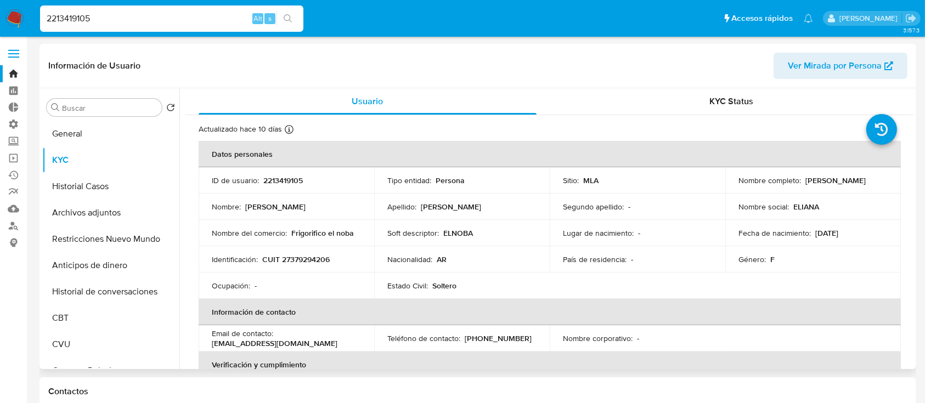
click at [311, 260] on p "CUIT 27379294206" at bounding box center [295, 260] width 67 height 10
copy p "27379294206"
click at [840, 57] on span "Ver Mirada por Persona" at bounding box center [835, 66] width 94 height 26
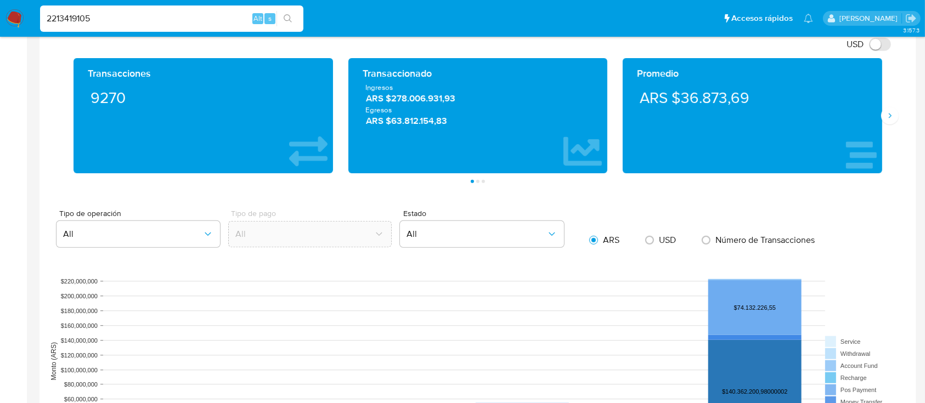
scroll to position [1024, 0]
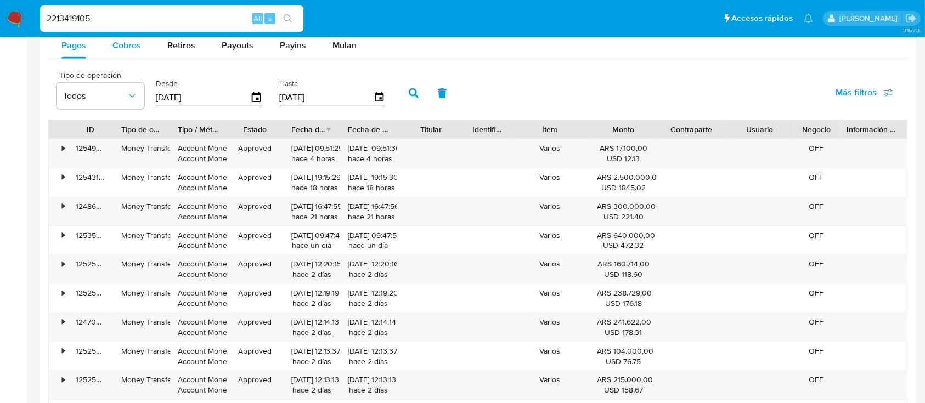
click at [146, 49] on button "Cobros" at bounding box center [126, 45] width 55 height 26
select select "10"
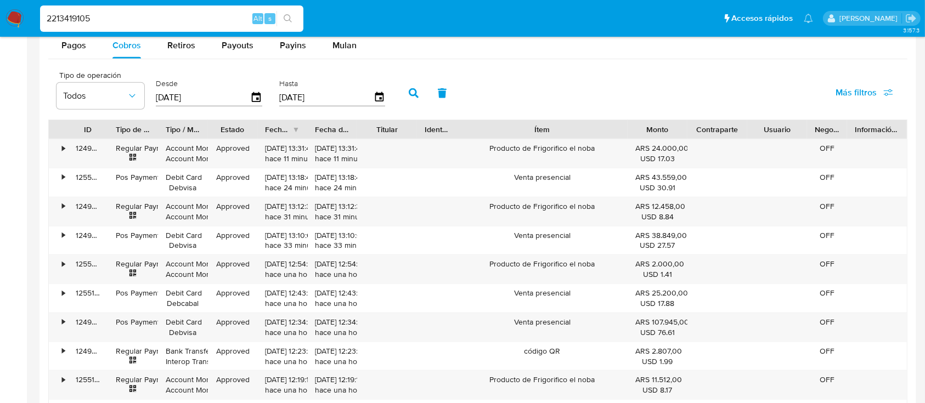
drag, startPoint x: 585, startPoint y: 129, endPoint x: 676, endPoint y: 116, distance: 91.9
click at [676, 116] on div "Tipo de operación Todos Desde [DATE] Hasta [DATE] Más filtros ID Tipo de operac…" at bounding box center [477, 262] width 859 height 394
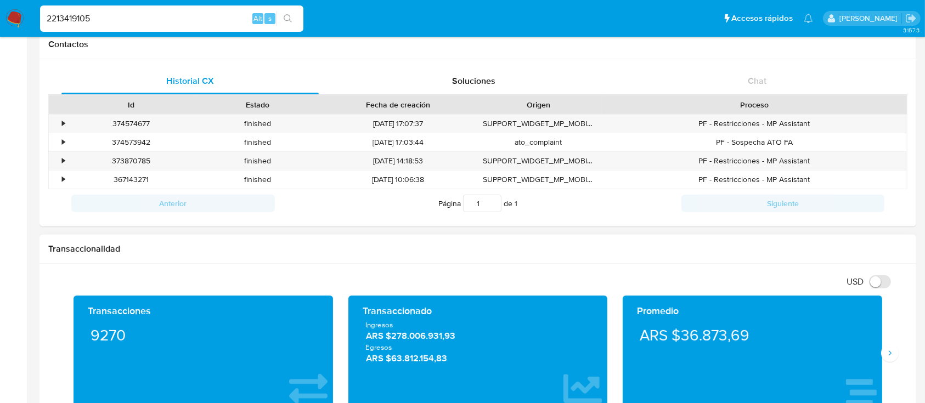
scroll to position [219, 0]
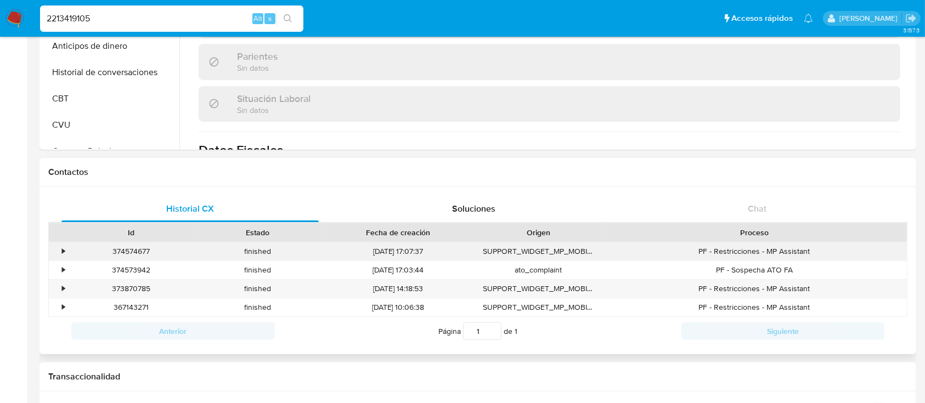
click at [62, 249] on div "•" at bounding box center [63, 251] width 3 height 10
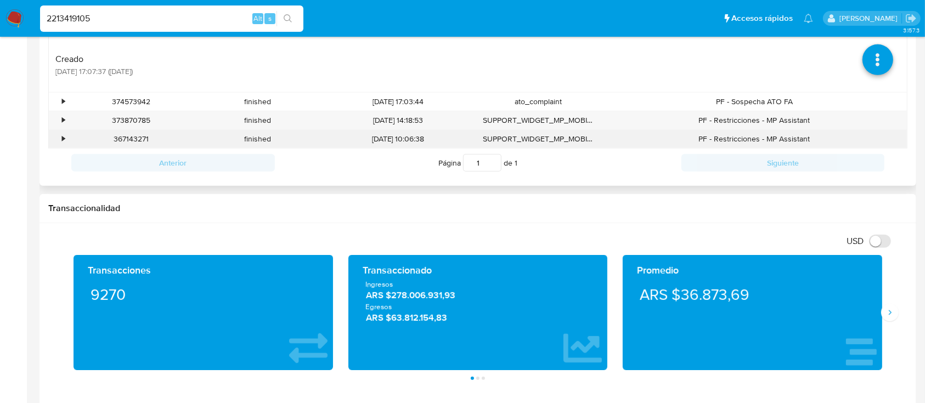
scroll to position [731, 0]
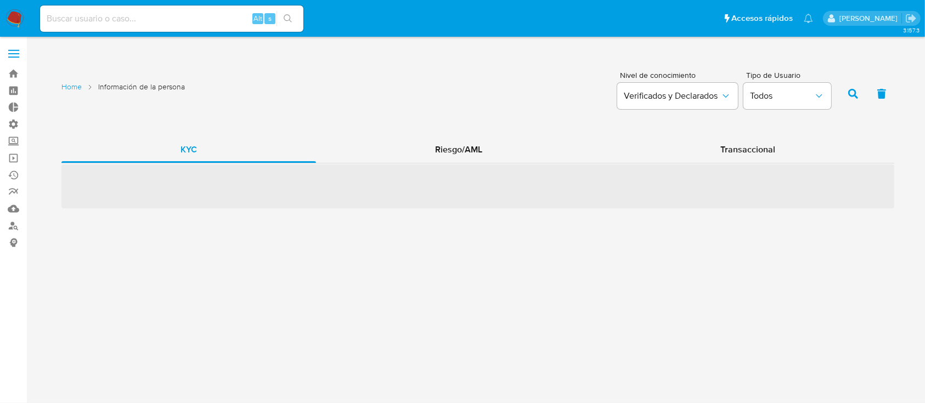
click at [760, 188] on div "KYC Riesgo/AML Transaccional ‌" at bounding box center [477, 173] width 833 height 72
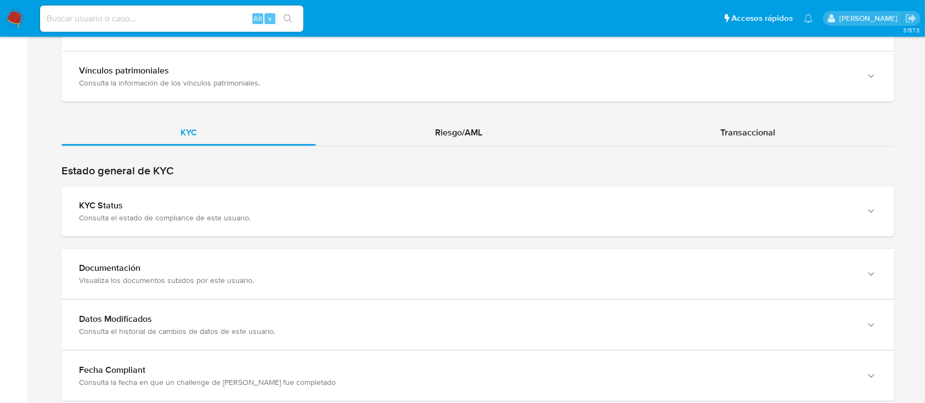
scroll to position [955, 0]
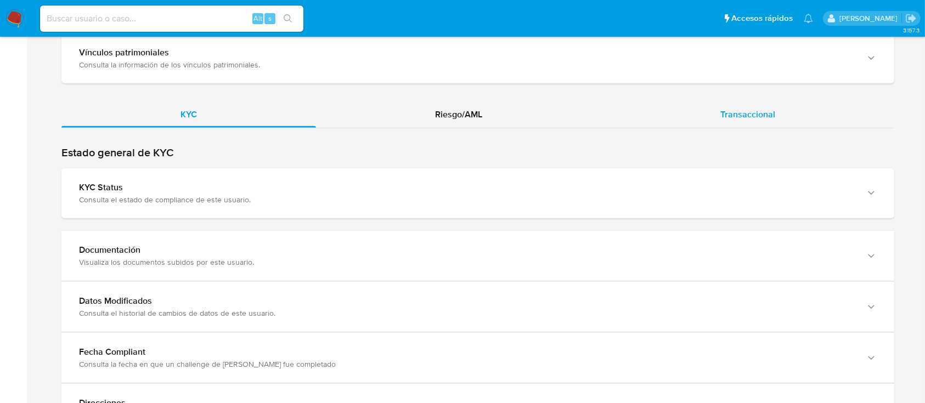
click at [737, 118] on span "Transaccional" at bounding box center [747, 114] width 55 height 13
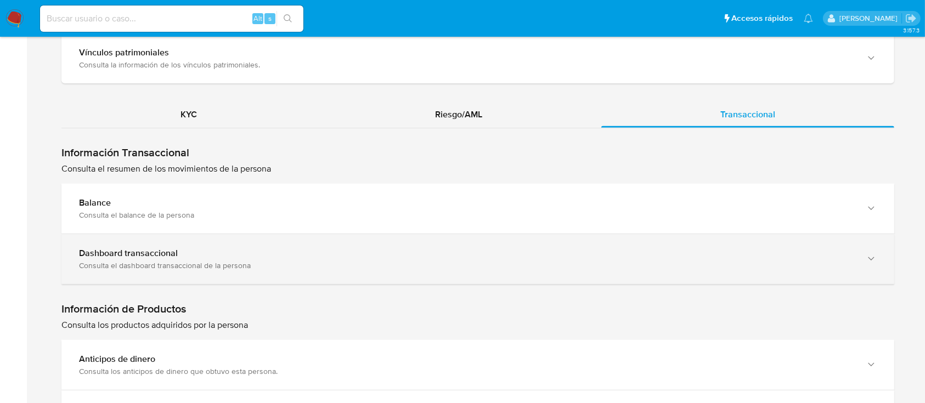
click at [208, 250] on div "Dashboard transaccional" at bounding box center [467, 253] width 776 height 11
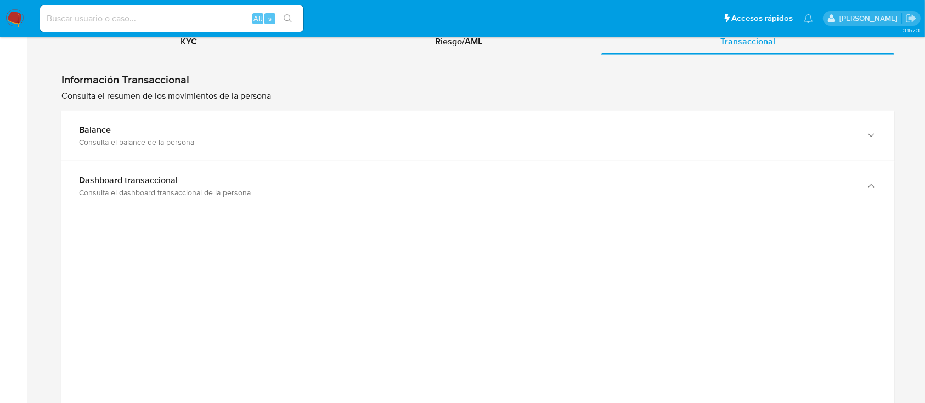
scroll to position [1102, 0]
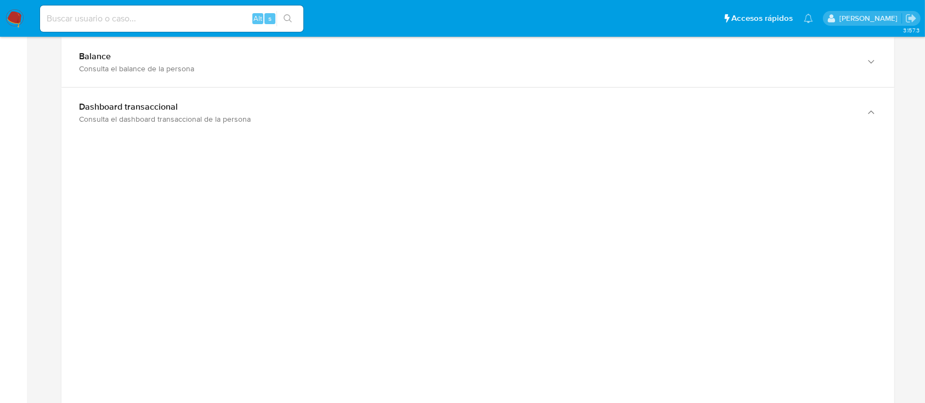
click at [36, 224] on main "3.157.3 Home Información de la persona Nivel de conocimiento Verificados y Decl…" at bounding box center [462, 201] width 925 height 2606
click at [4, 301] on aside "Bandeja Tablero Tablero Externo Administración Reglas Roles Usuarios Equipos Co…" at bounding box center [13, 201] width 27 height 2606
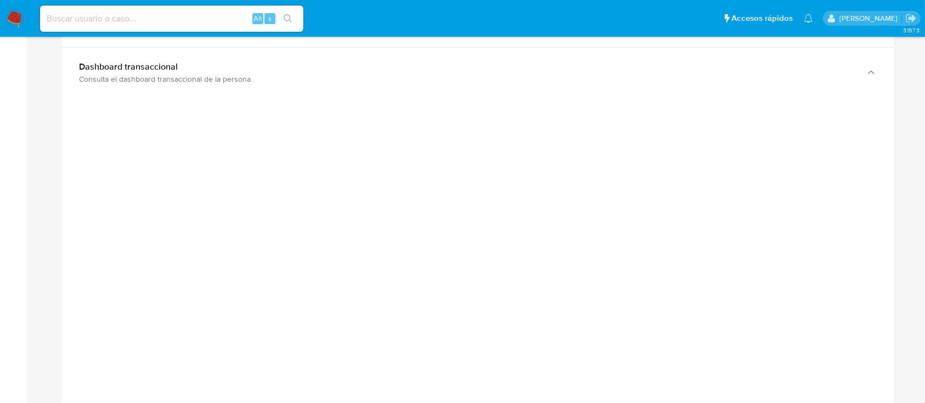
scroll to position [1175, 0]
click at [99, 30] on div "Alt s" at bounding box center [171, 18] width 263 height 26
click at [104, 26] on div "Alt s" at bounding box center [171, 18] width 263 height 26
click at [107, 21] on input at bounding box center [171, 19] width 263 height 14
paste input "WLy26RmceNyzSVPedLeyyfpe"
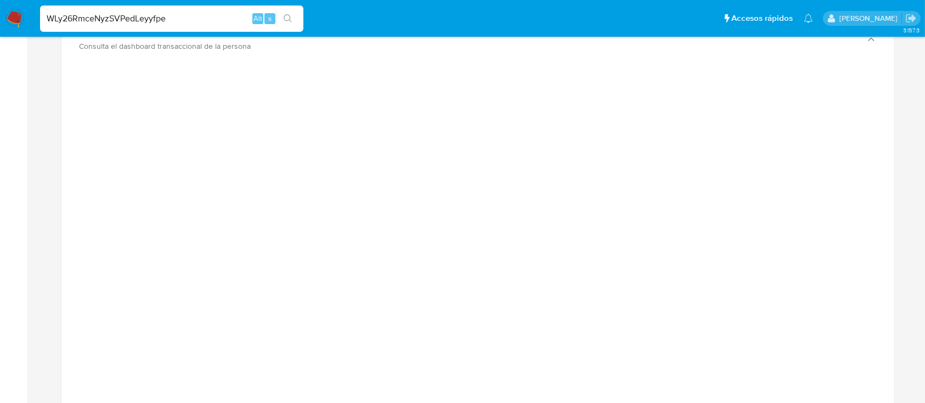
type input "WLy26RmceNyzSVPedLeyyfpe"
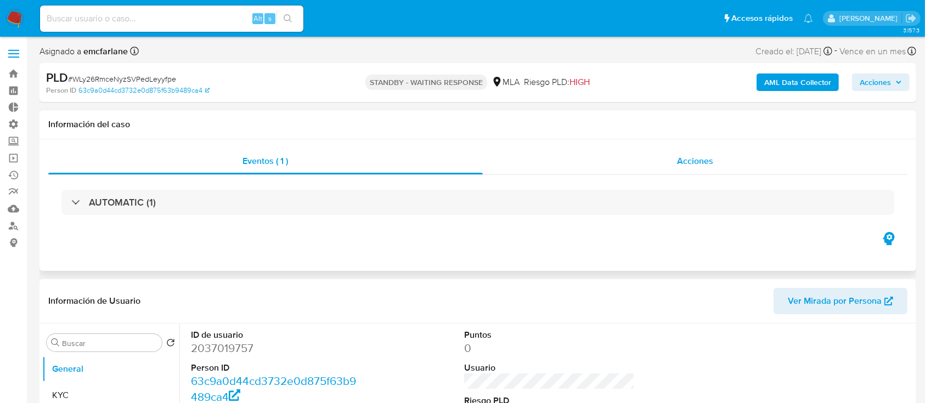
click at [540, 161] on div "Acciones" at bounding box center [695, 161] width 425 height 26
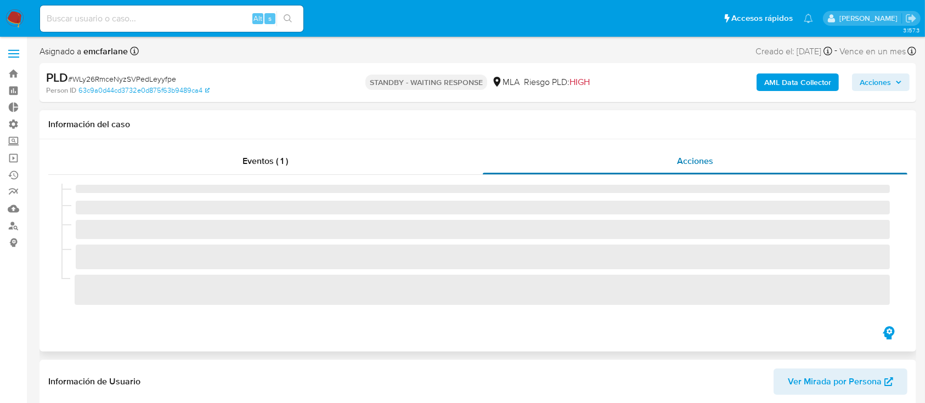
select select "10"
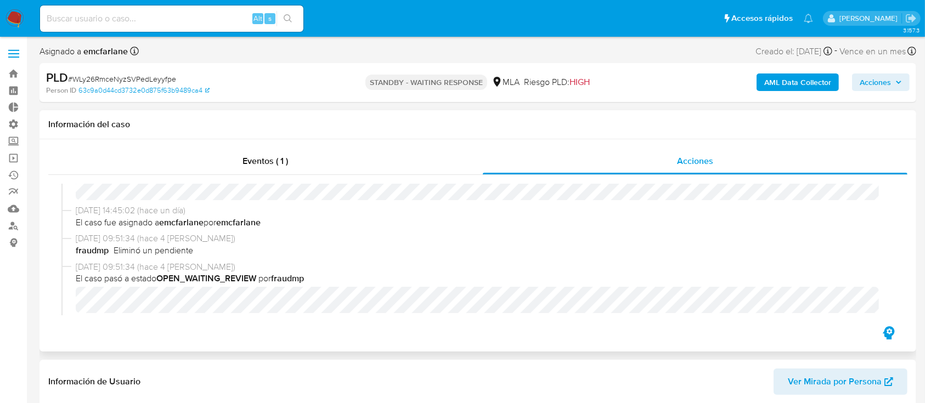
scroll to position [512, 0]
